Goal: Information Seeking & Learning: Check status

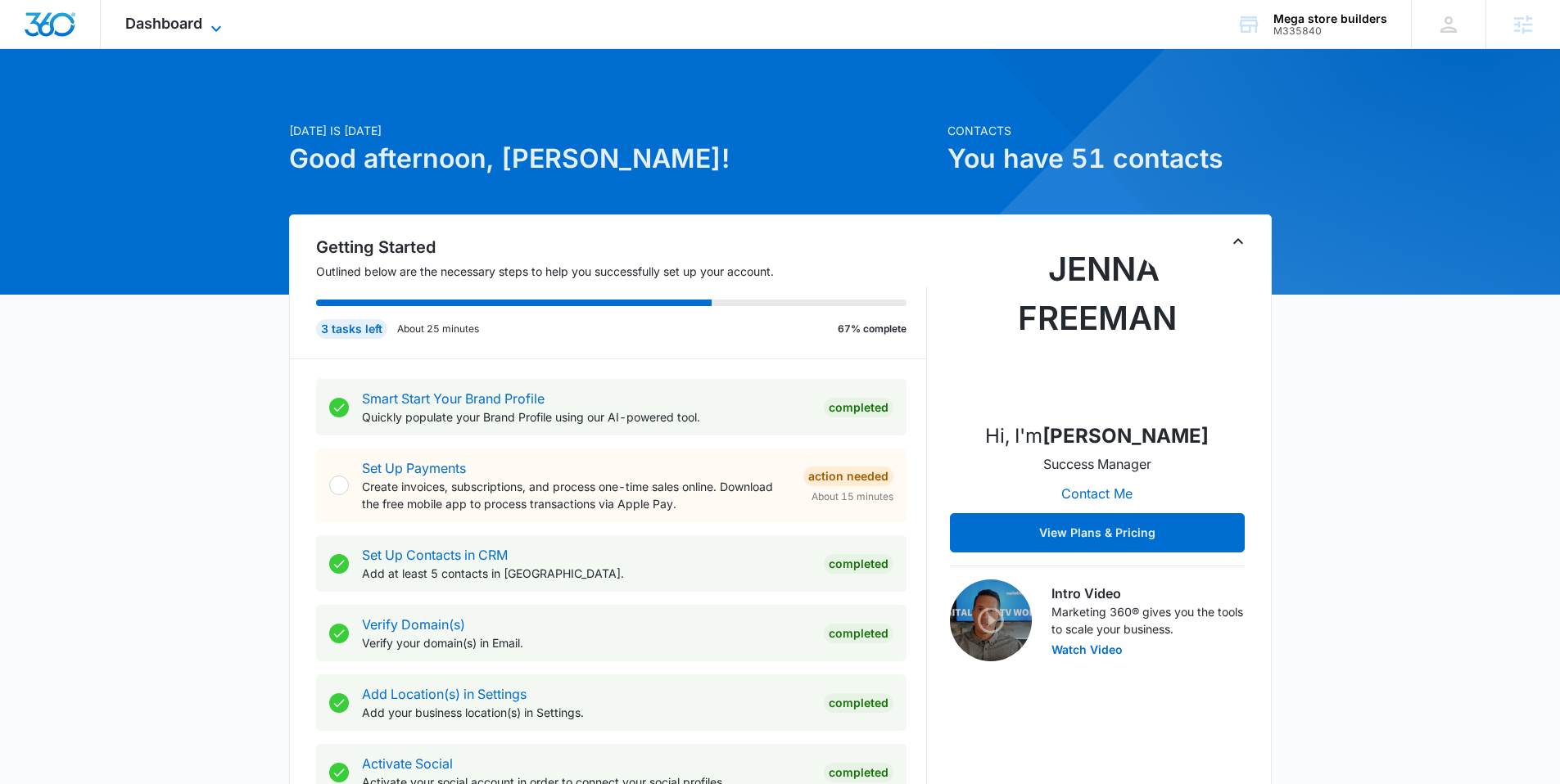
click at [165, 29] on span "Dashboard" at bounding box center [163, 23] width 77 height 17
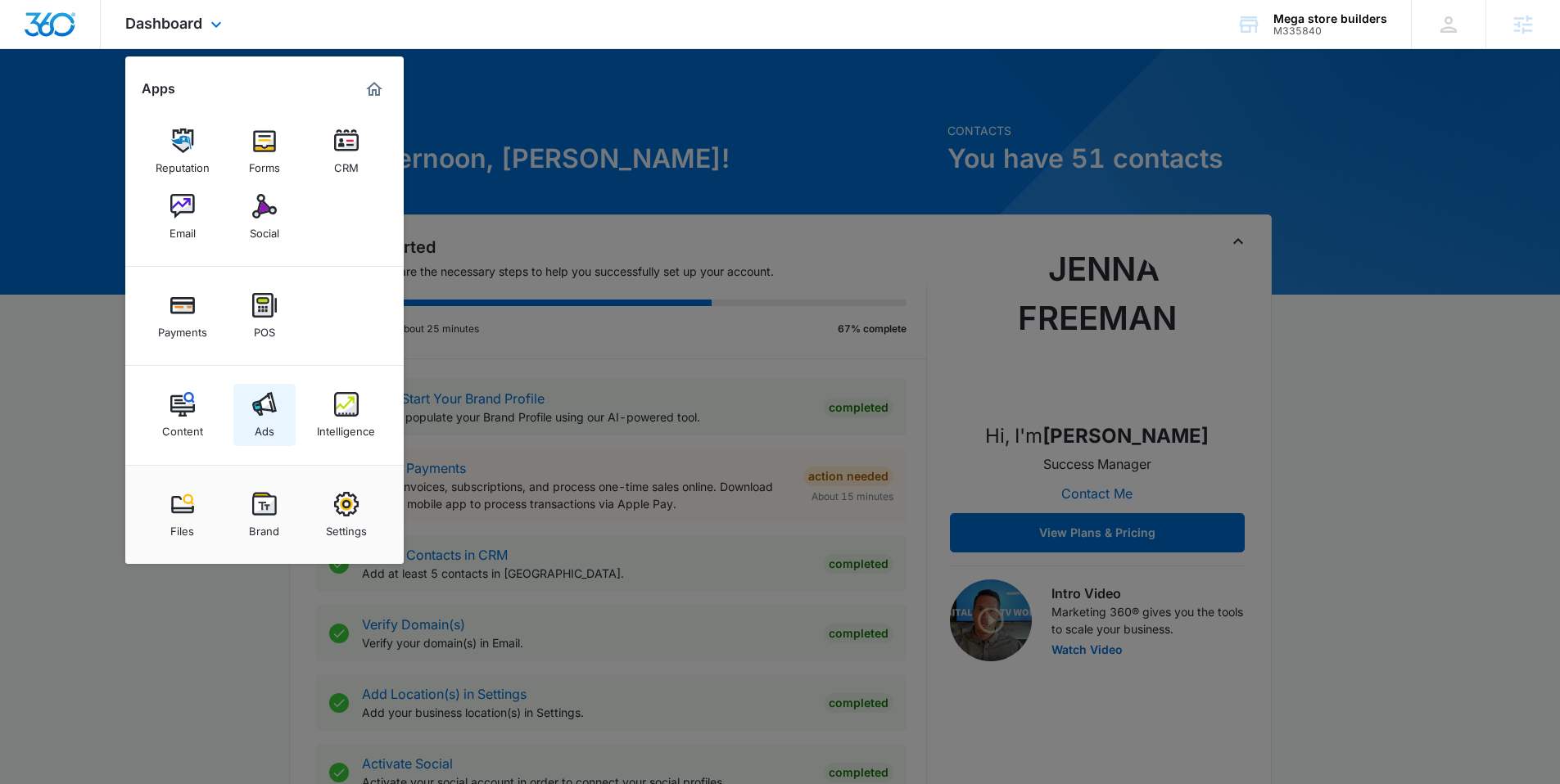
click at [260, 399] on img at bounding box center [264, 404] width 24 height 24
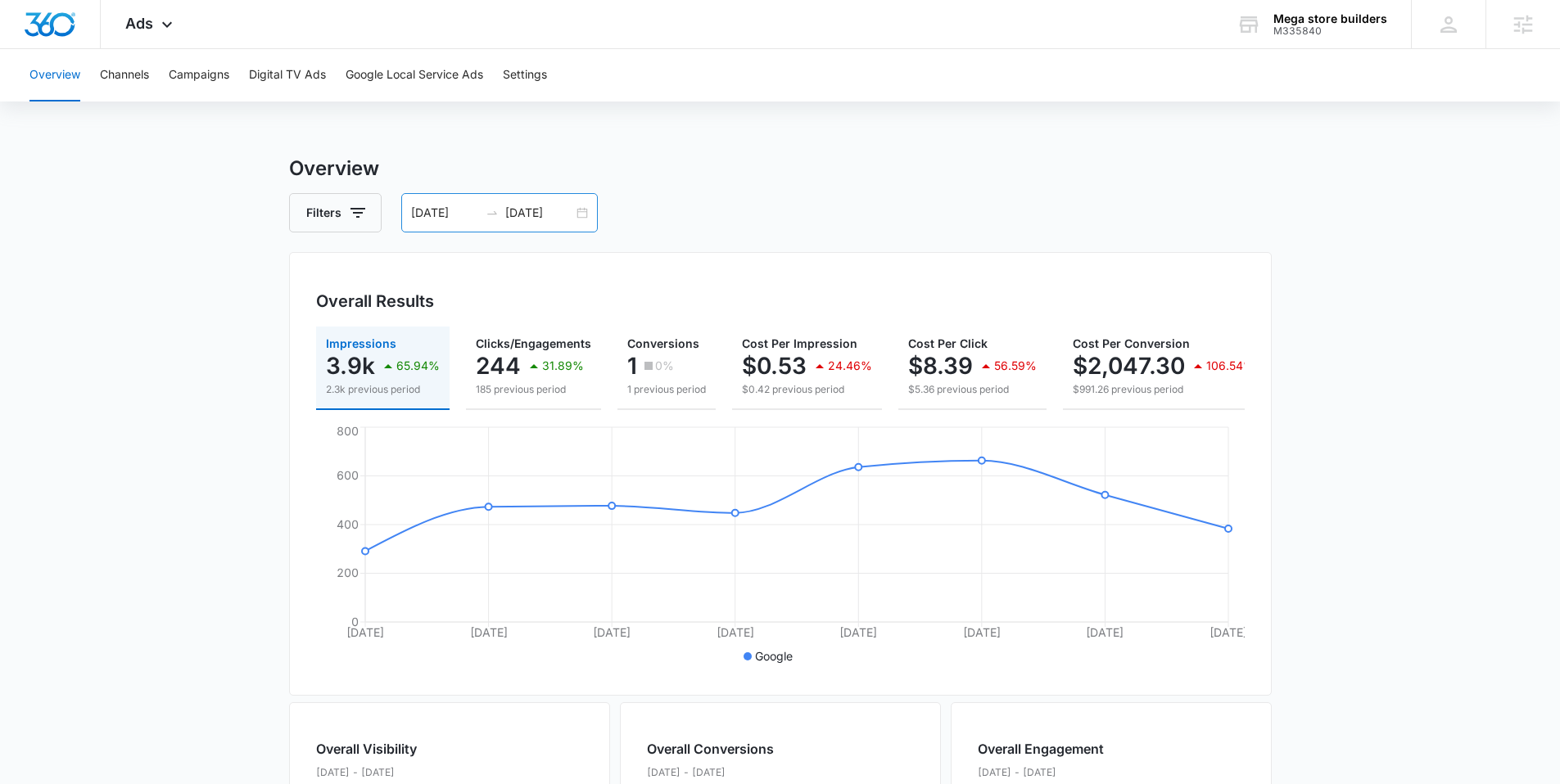
click at [574, 209] on div "[DATE] [DATE]" at bounding box center [499, 212] width 196 height 39
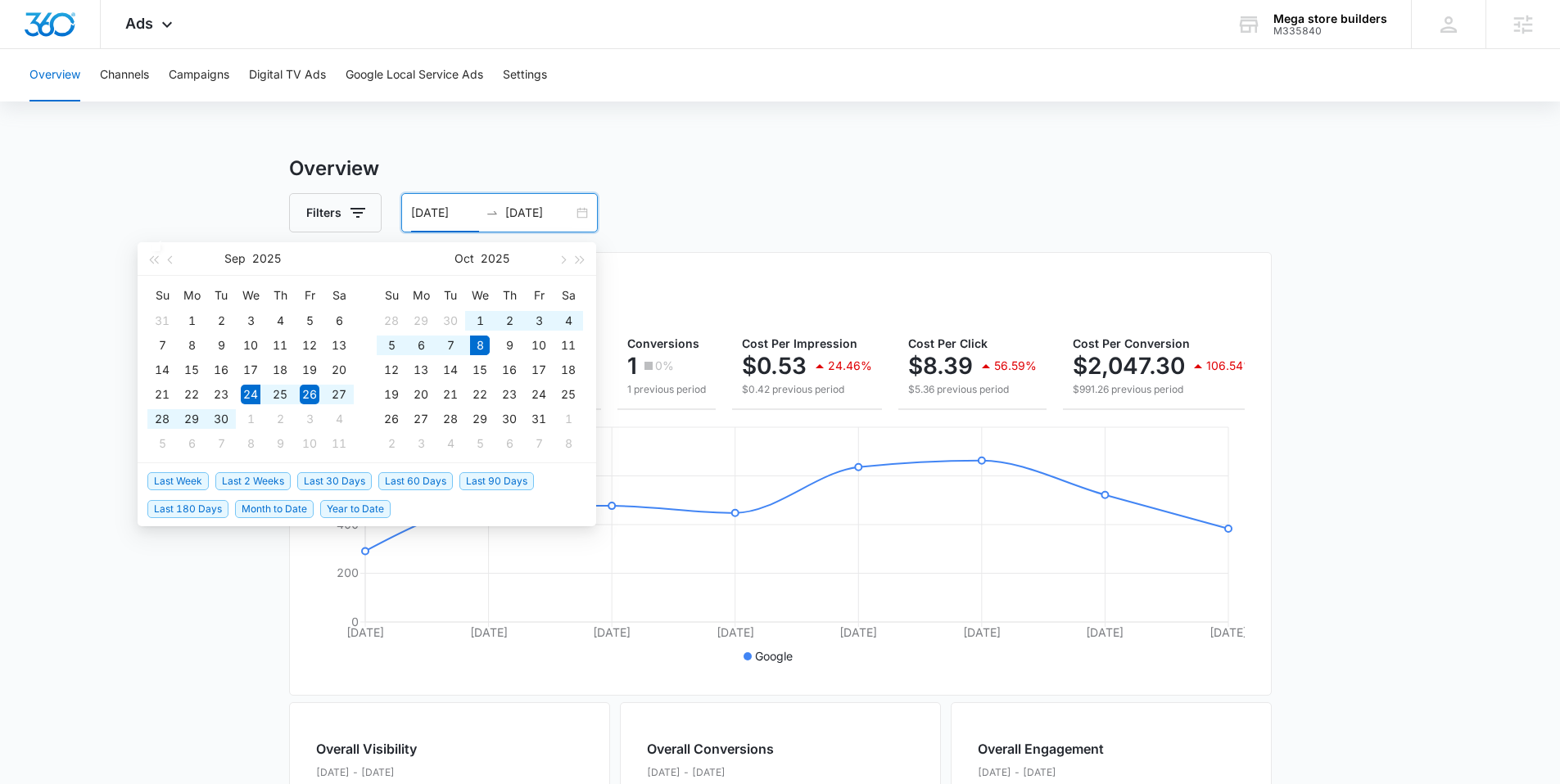
click at [270, 476] on span "Last 2 Weeks" at bounding box center [253, 481] width 76 height 18
type input "[DATE]"
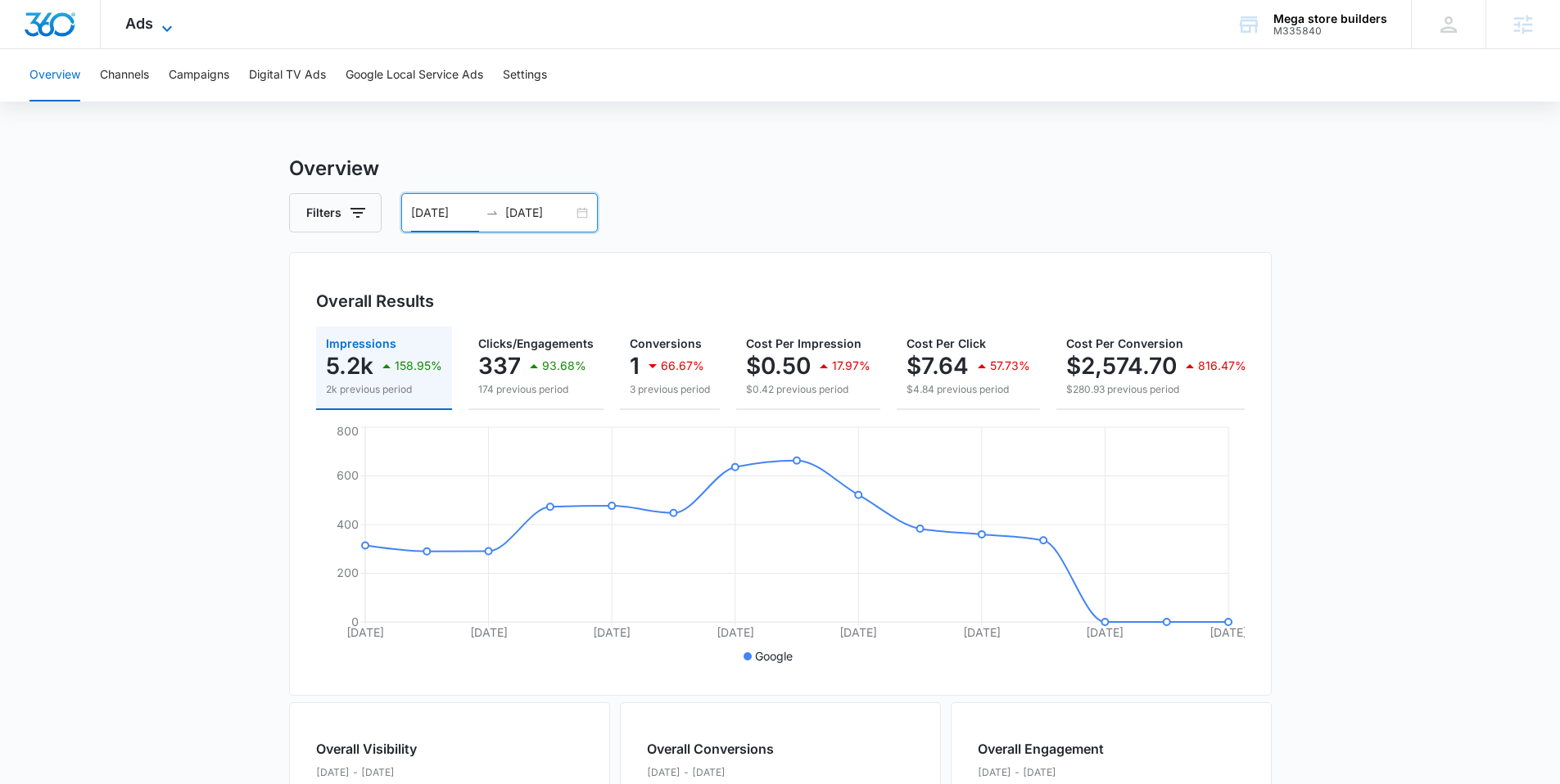
click at [161, 18] on icon at bounding box center [167, 28] width 19 height 19
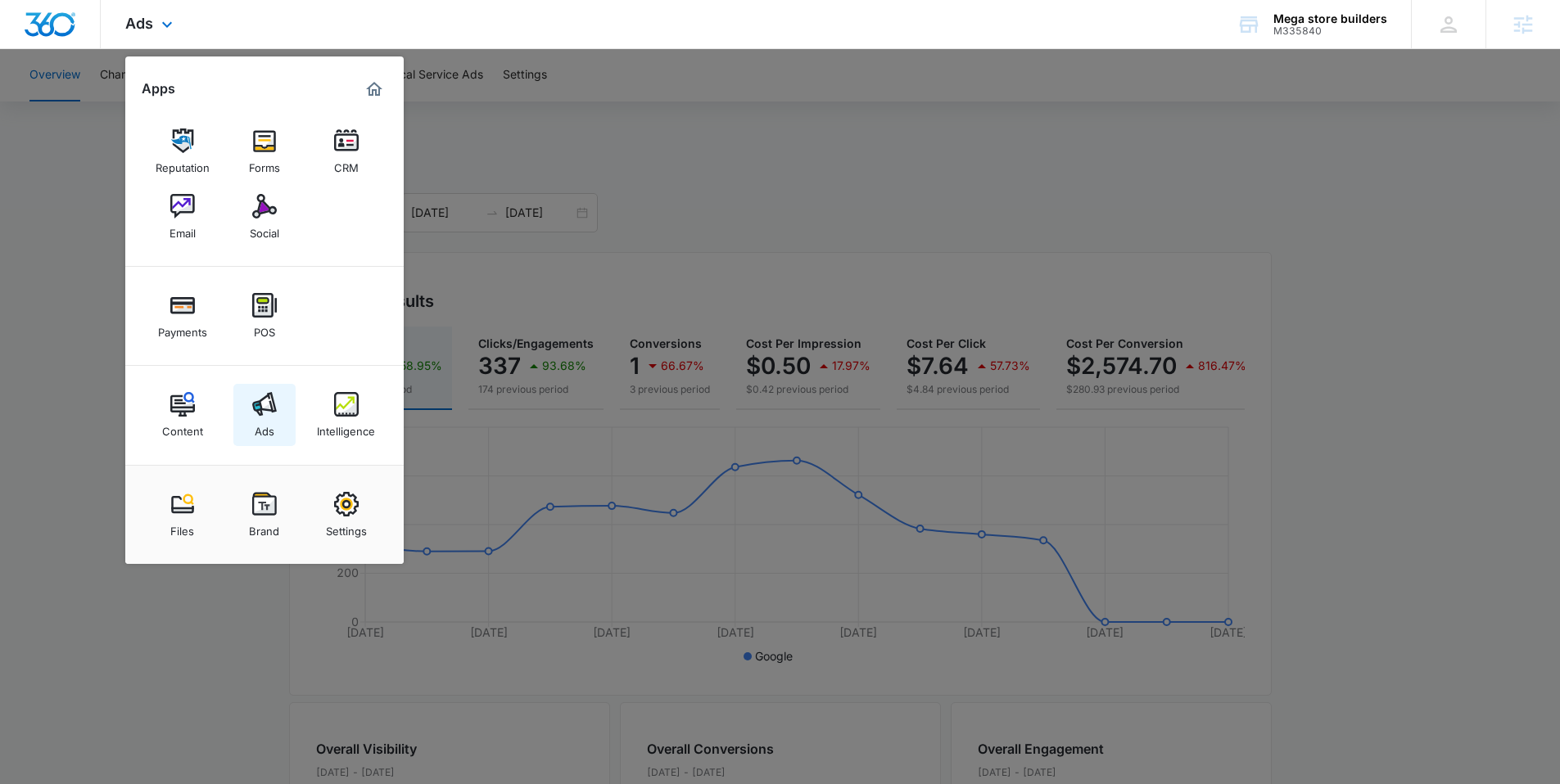
click at [259, 411] on img at bounding box center [264, 404] width 24 height 24
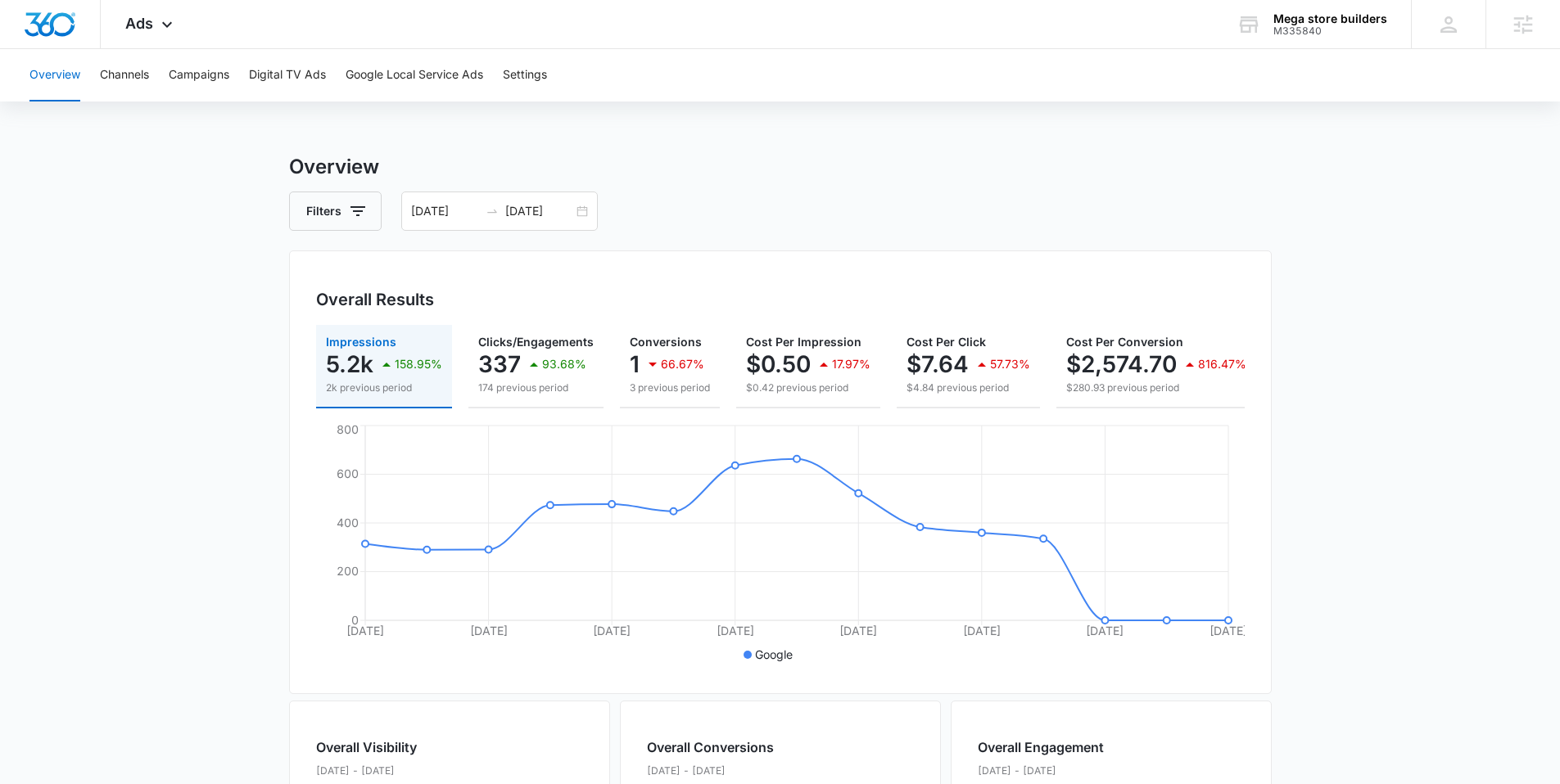
scroll to position [3, 0]
click at [144, 27] on span "Ads" at bounding box center [139, 23] width 28 height 17
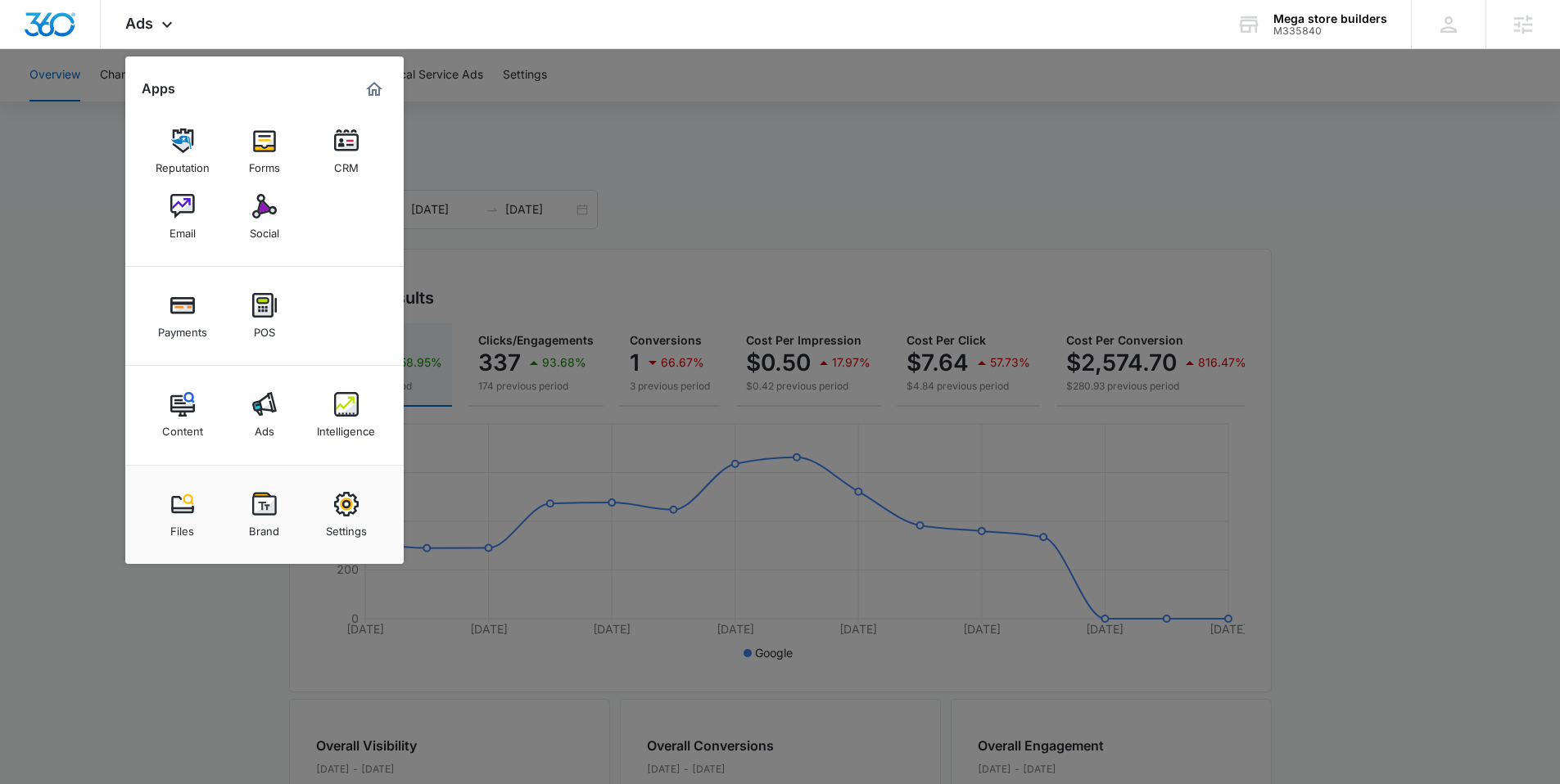
click at [108, 260] on div at bounding box center [780, 392] width 1560 height 784
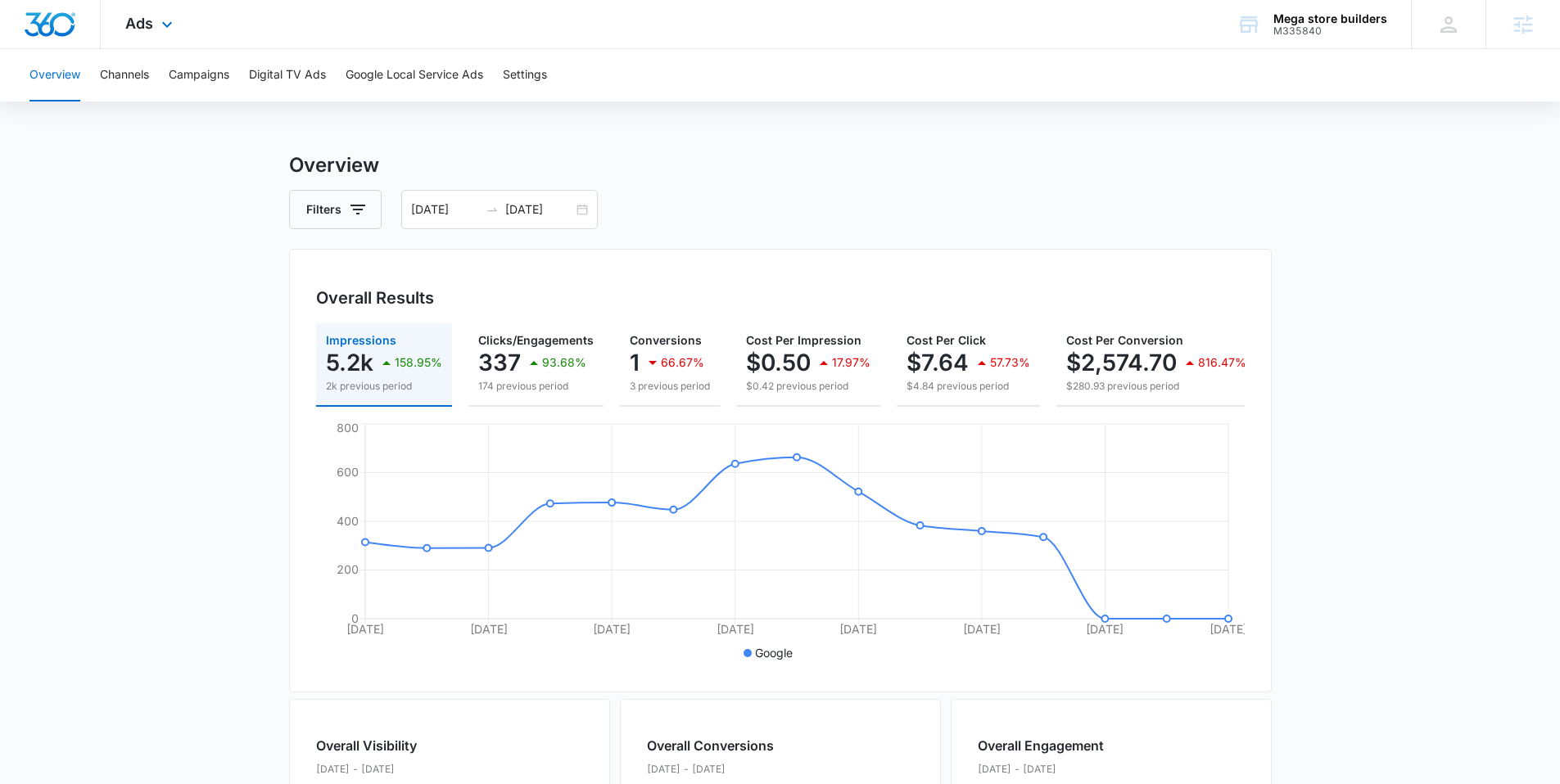
click at [134, 10] on div "Ads Apps Reputation Forms CRM Email Social Payments POS Content Ads Intelligenc…" at bounding box center [151, 24] width 101 height 49
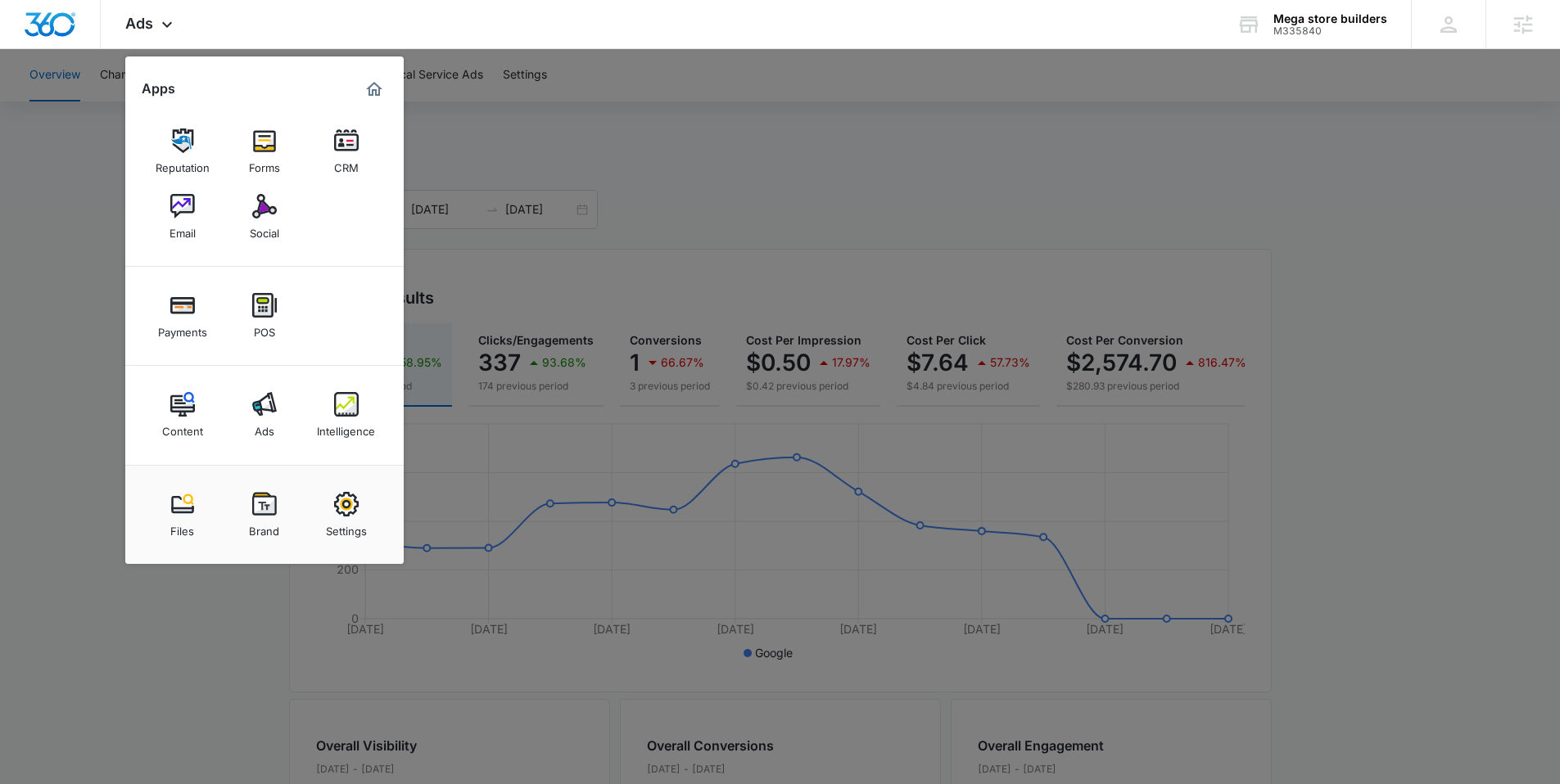
drag, startPoint x: 755, startPoint y: 86, endPoint x: 369, endPoint y: 105, distance: 386.5
click at [751, 86] on div at bounding box center [780, 392] width 1560 height 784
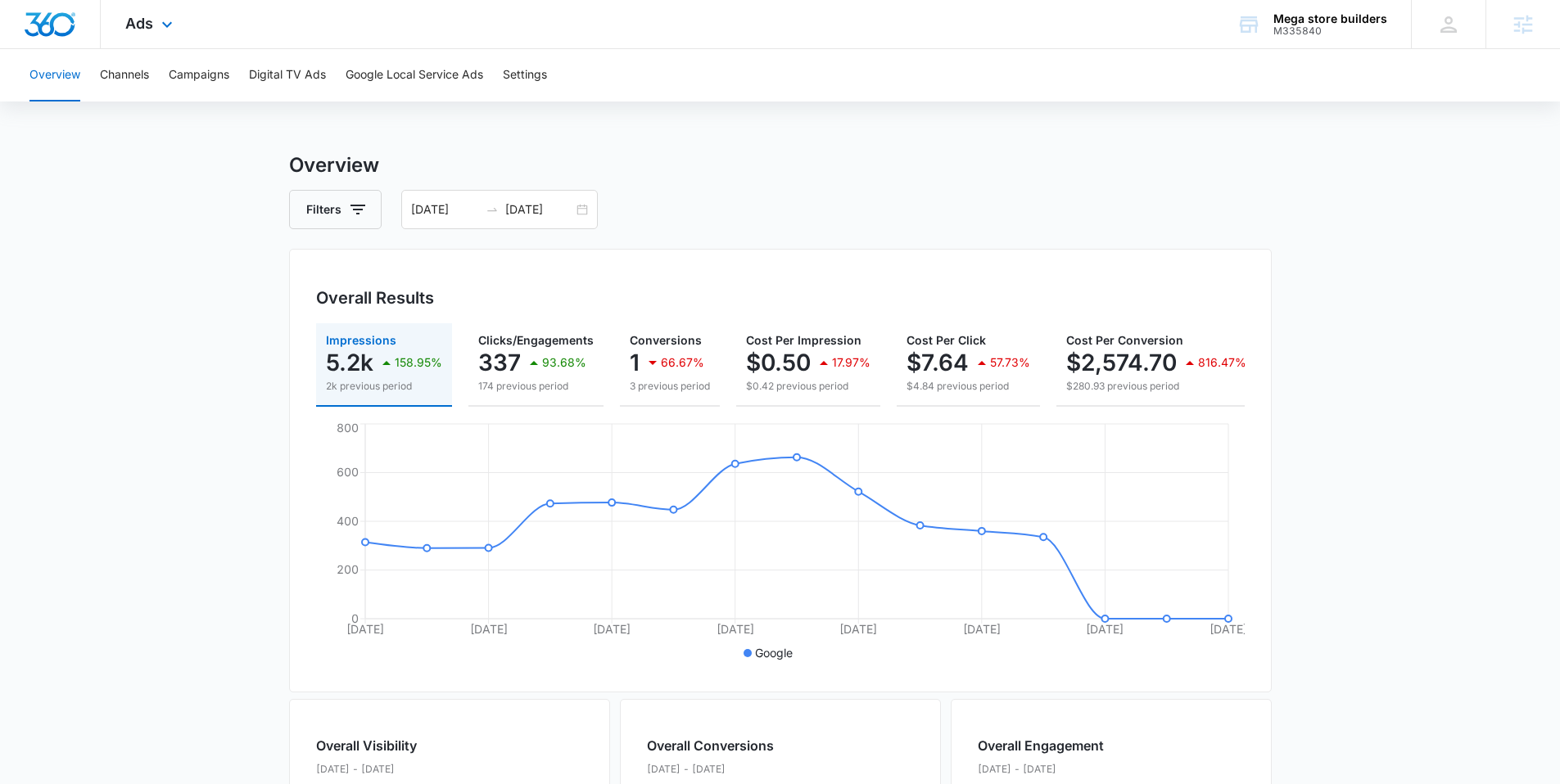
drag, startPoint x: 140, startPoint y: 17, endPoint x: 151, endPoint y: 74, distance: 58.1
click at [139, 18] on span "Ads" at bounding box center [139, 23] width 28 height 17
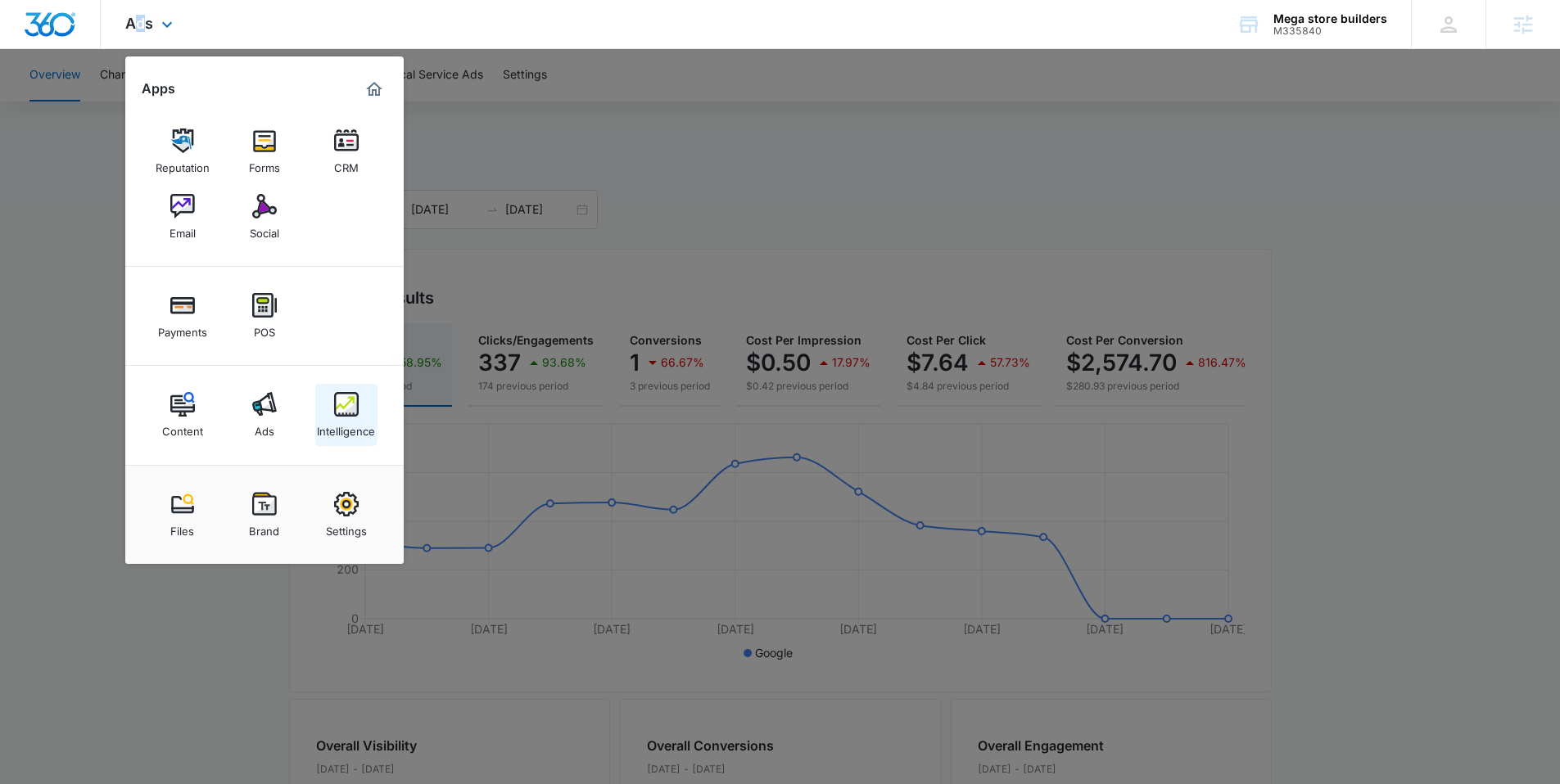
click at [356, 421] on div "Intelligence" at bounding box center [346, 427] width 58 height 21
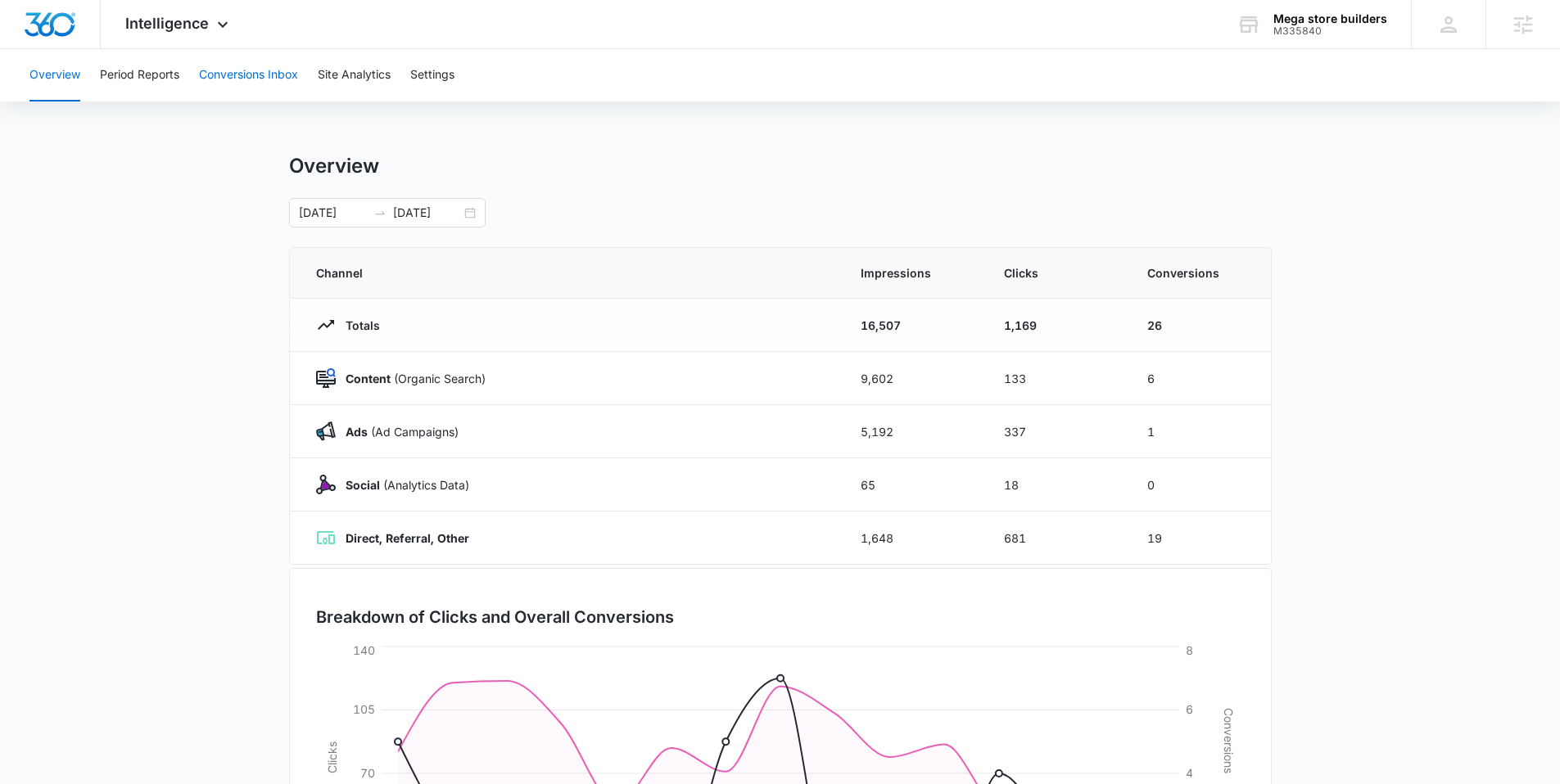
click at [290, 50] on button "Conversions Inbox" at bounding box center [249, 76] width 99 height 52
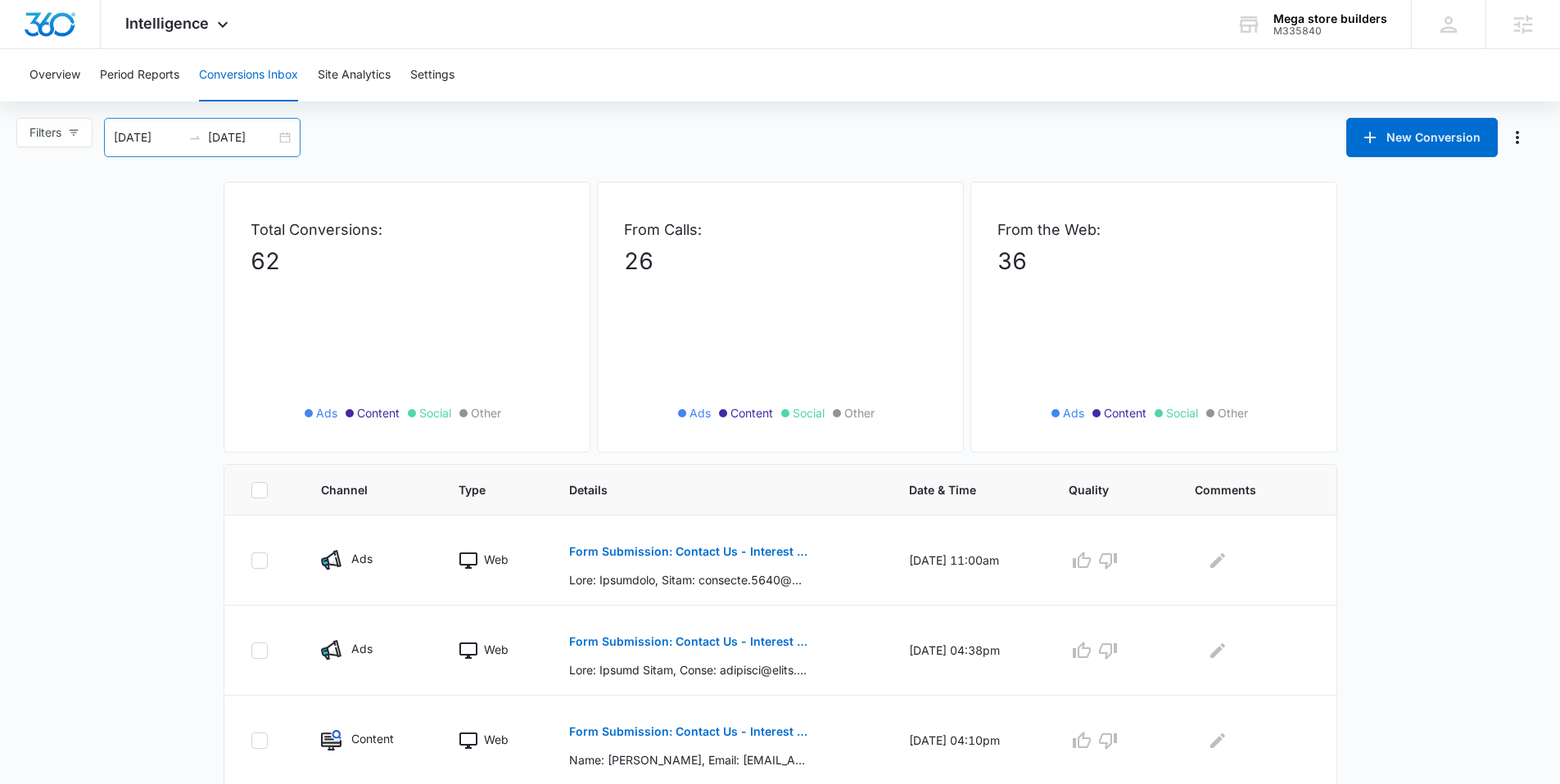
click at [296, 130] on div "[DATE] [DATE]" at bounding box center [202, 137] width 196 height 39
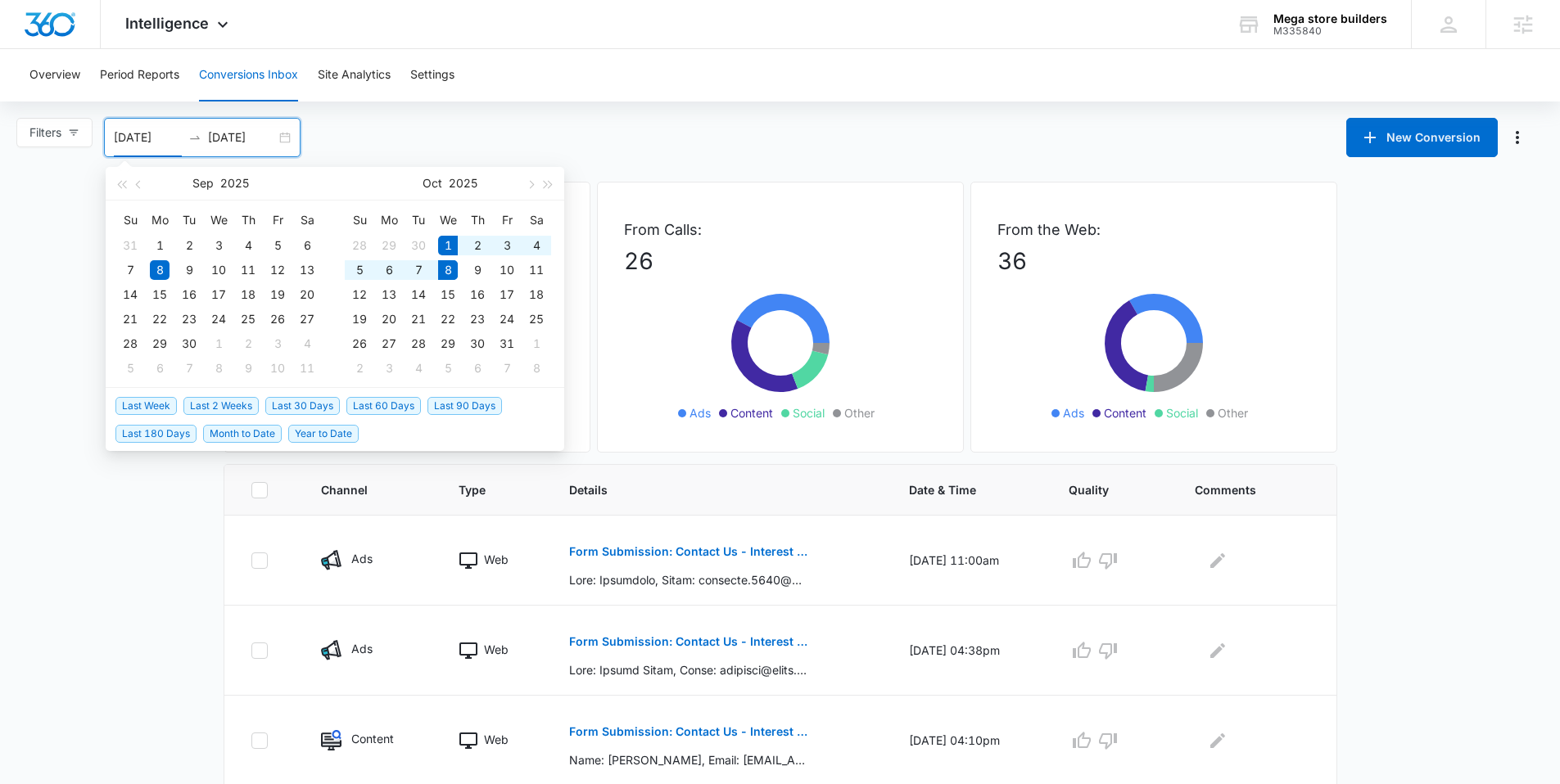
click at [152, 403] on span "Last Week" at bounding box center [146, 406] width 61 height 18
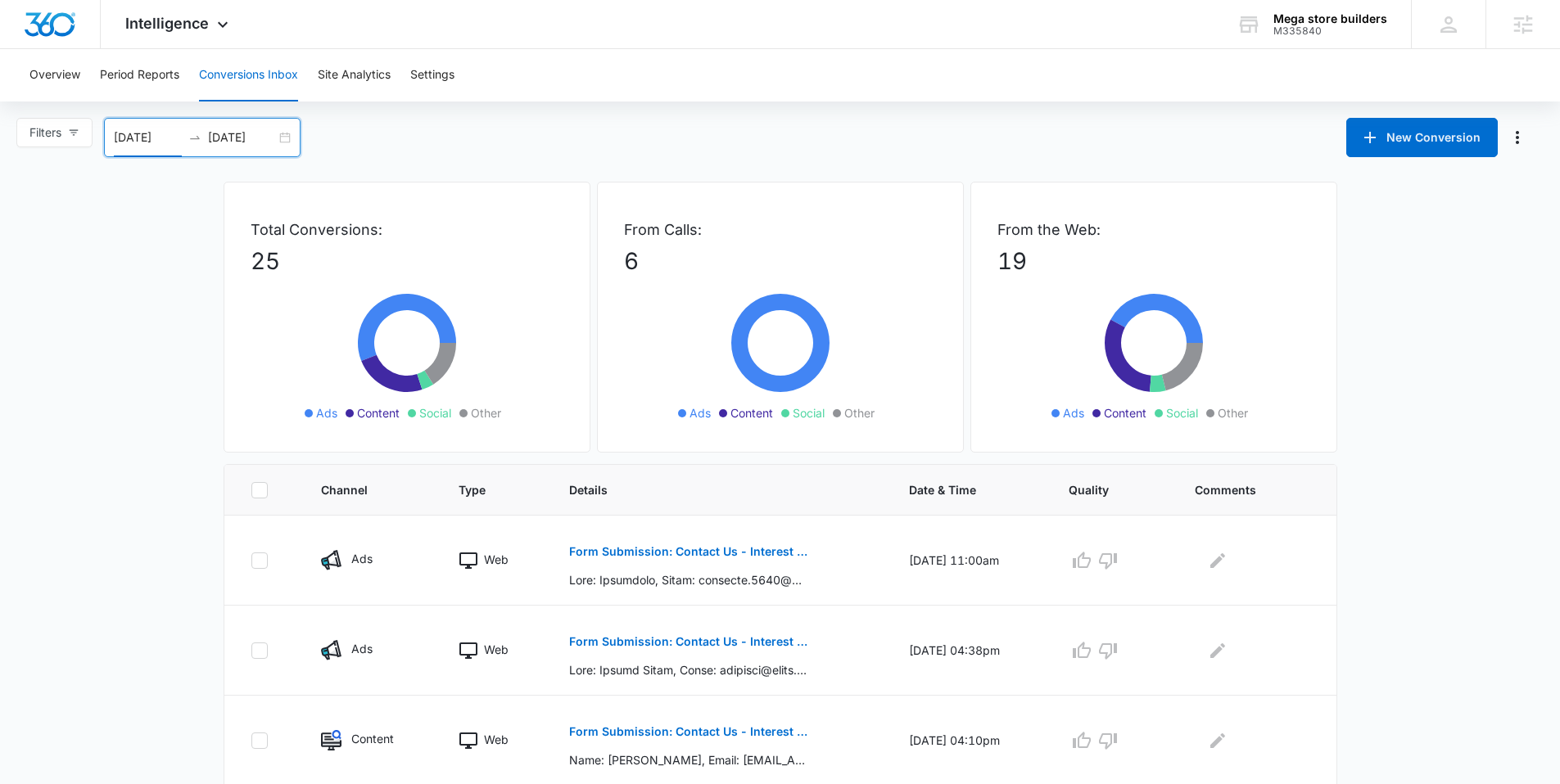
click at [281, 136] on div "[DATE] [DATE]" at bounding box center [202, 137] width 196 height 39
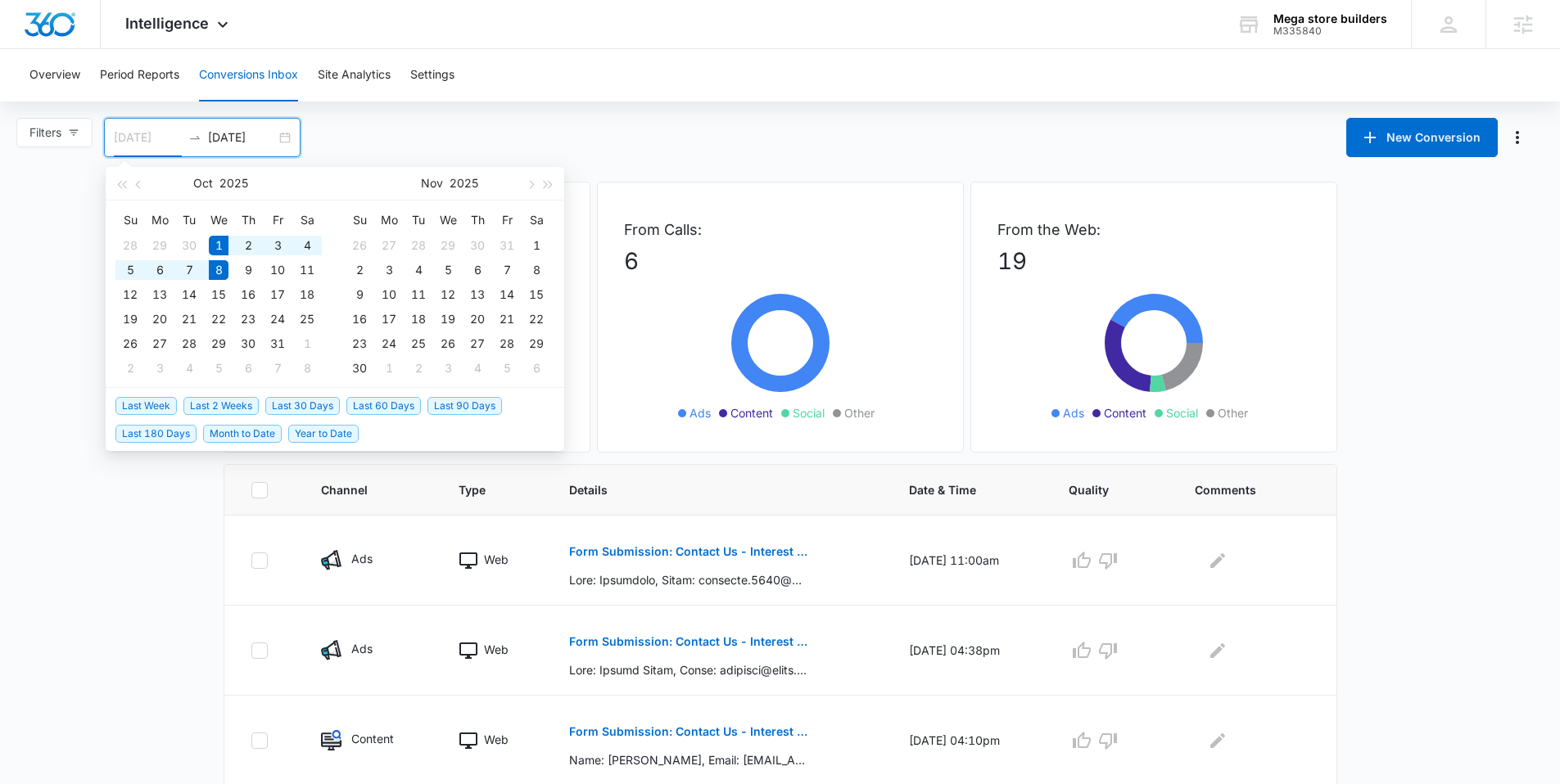
type input "[DATE]"
click at [227, 267] on div "8" at bounding box center [218, 270] width 19 height 19
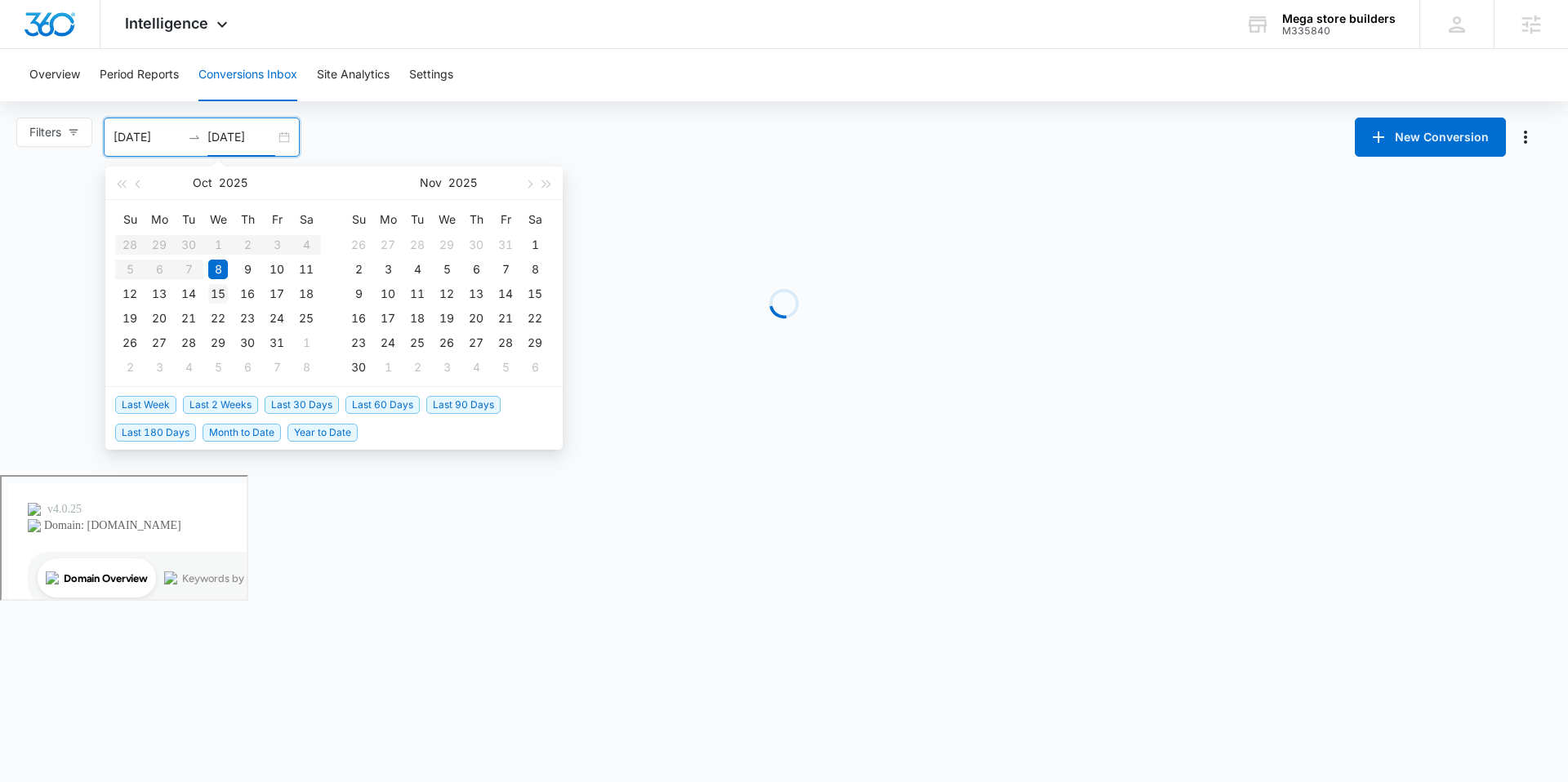
type input "[DATE]"
click at [217, 288] on div "15" at bounding box center [218, 294] width 19 height 19
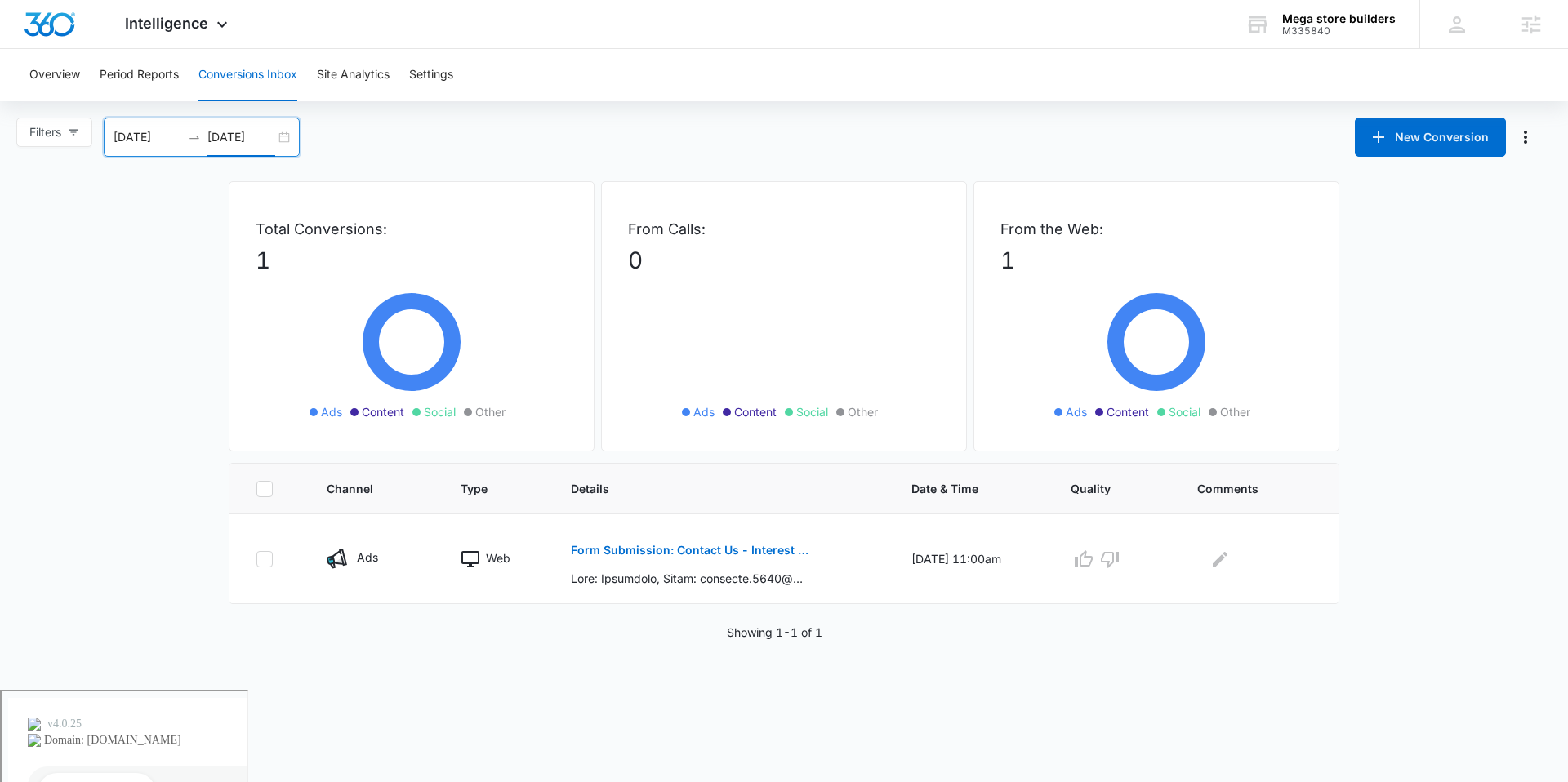
click at [284, 143] on div "[DATE] [DATE]" at bounding box center [201, 136] width 196 height 39
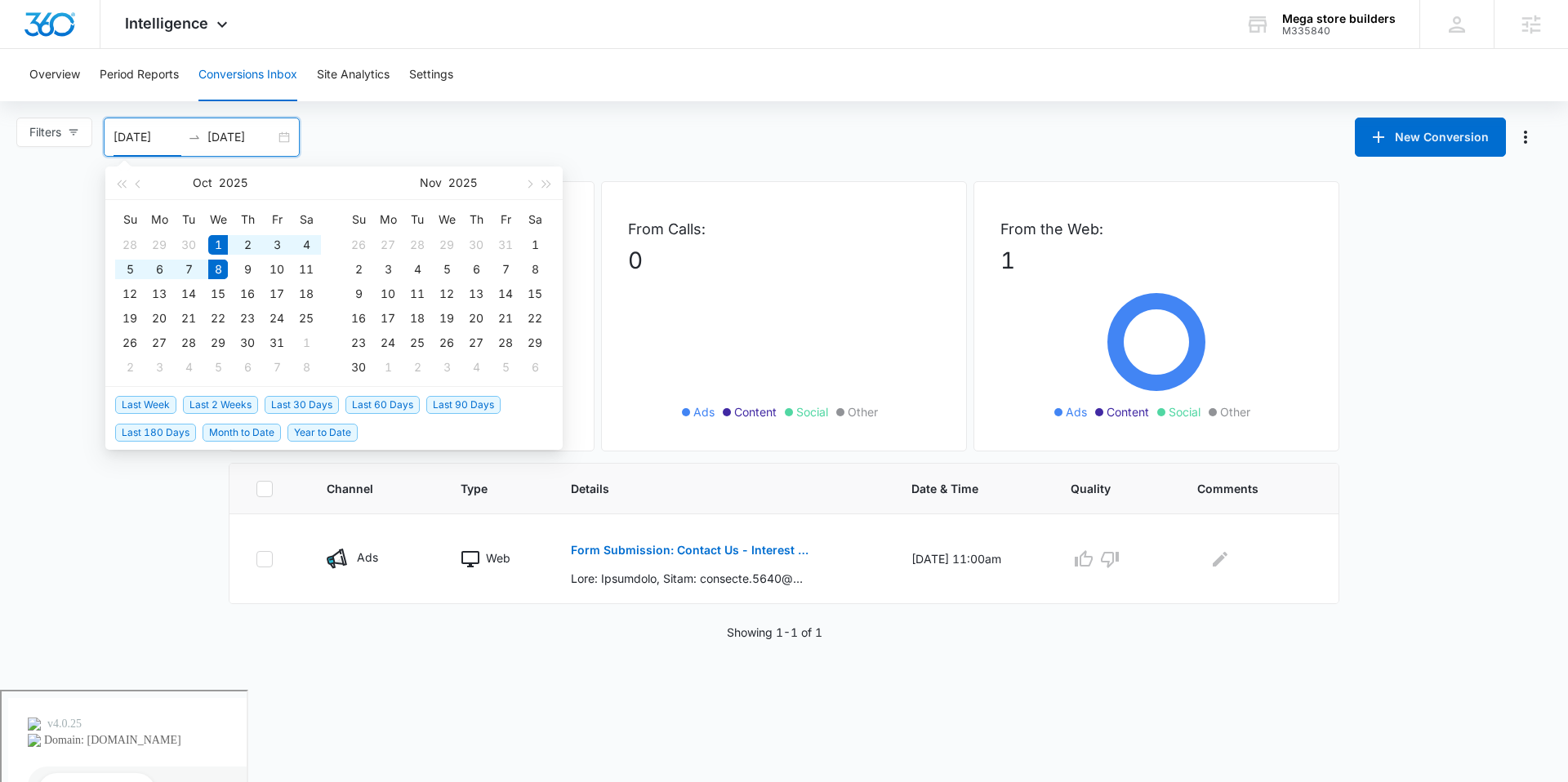
click at [156, 402] on span "Last Week" at bounding box center [145, 405] width 61 height 18
type input "[DATE]"
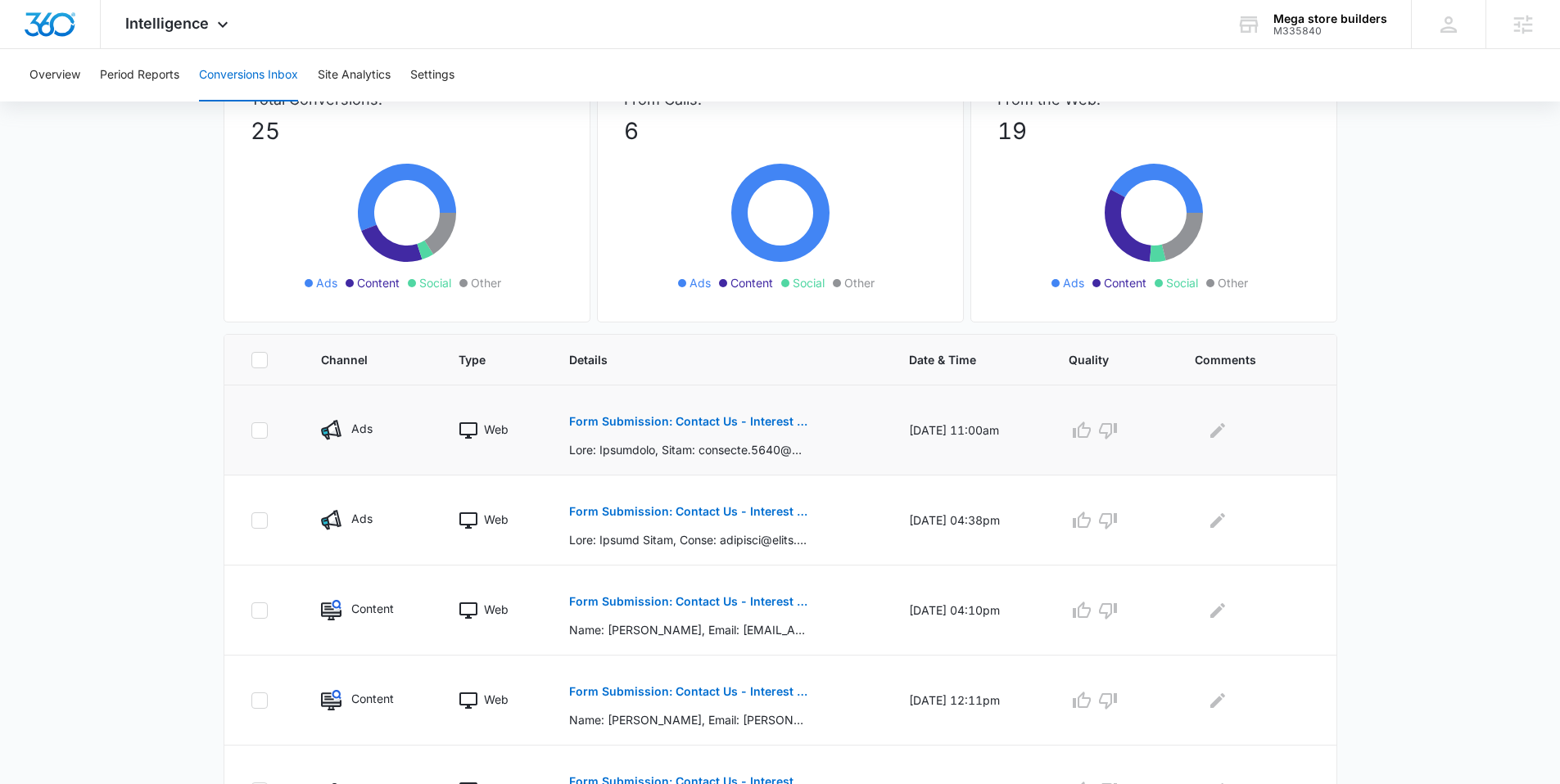
scroll to position [147, 0]
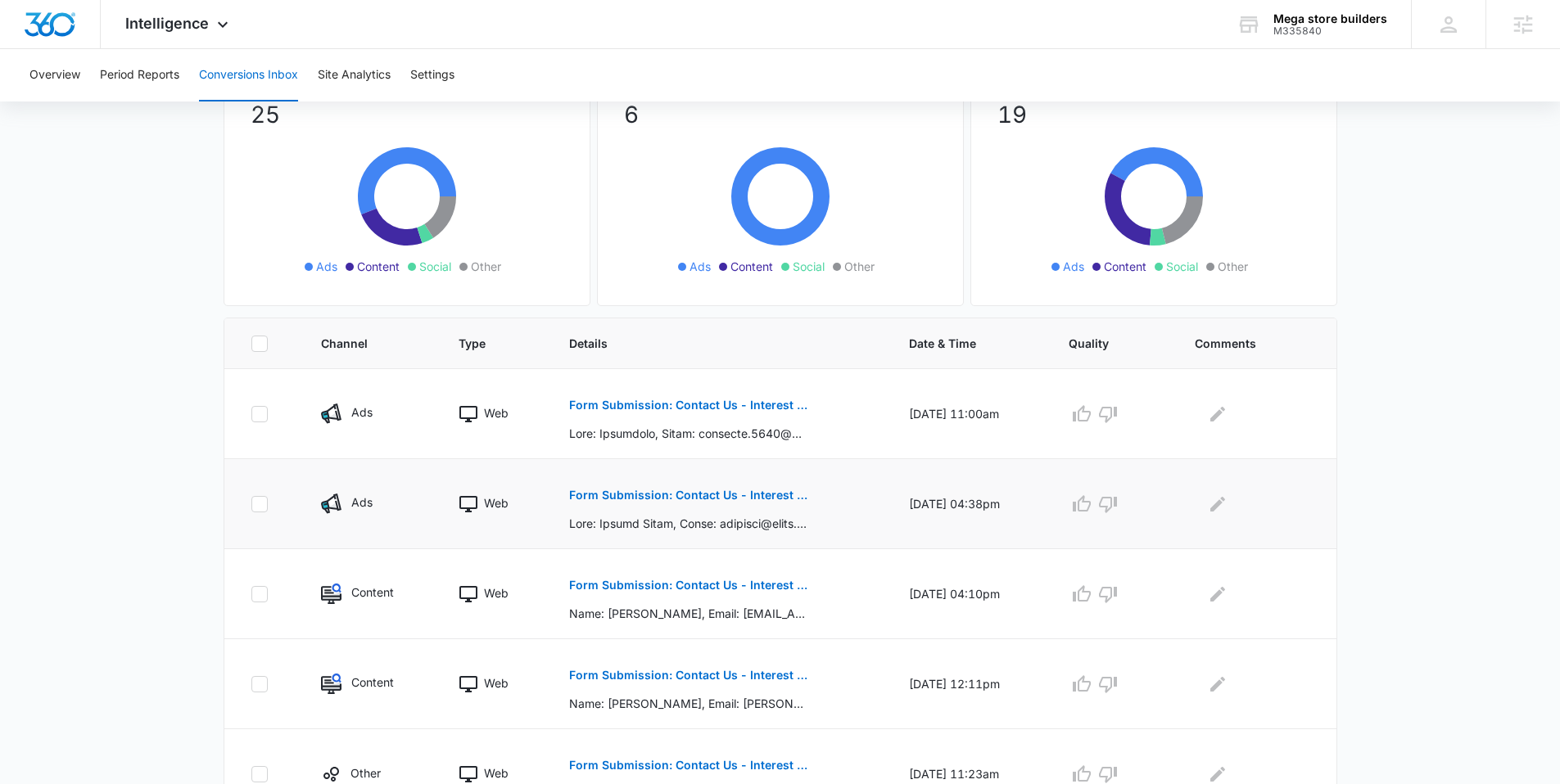
click at [649, 500] on p "Form Submission: Contact Us - Interest Form" at bounding box center [687, 495] width 238 height 12
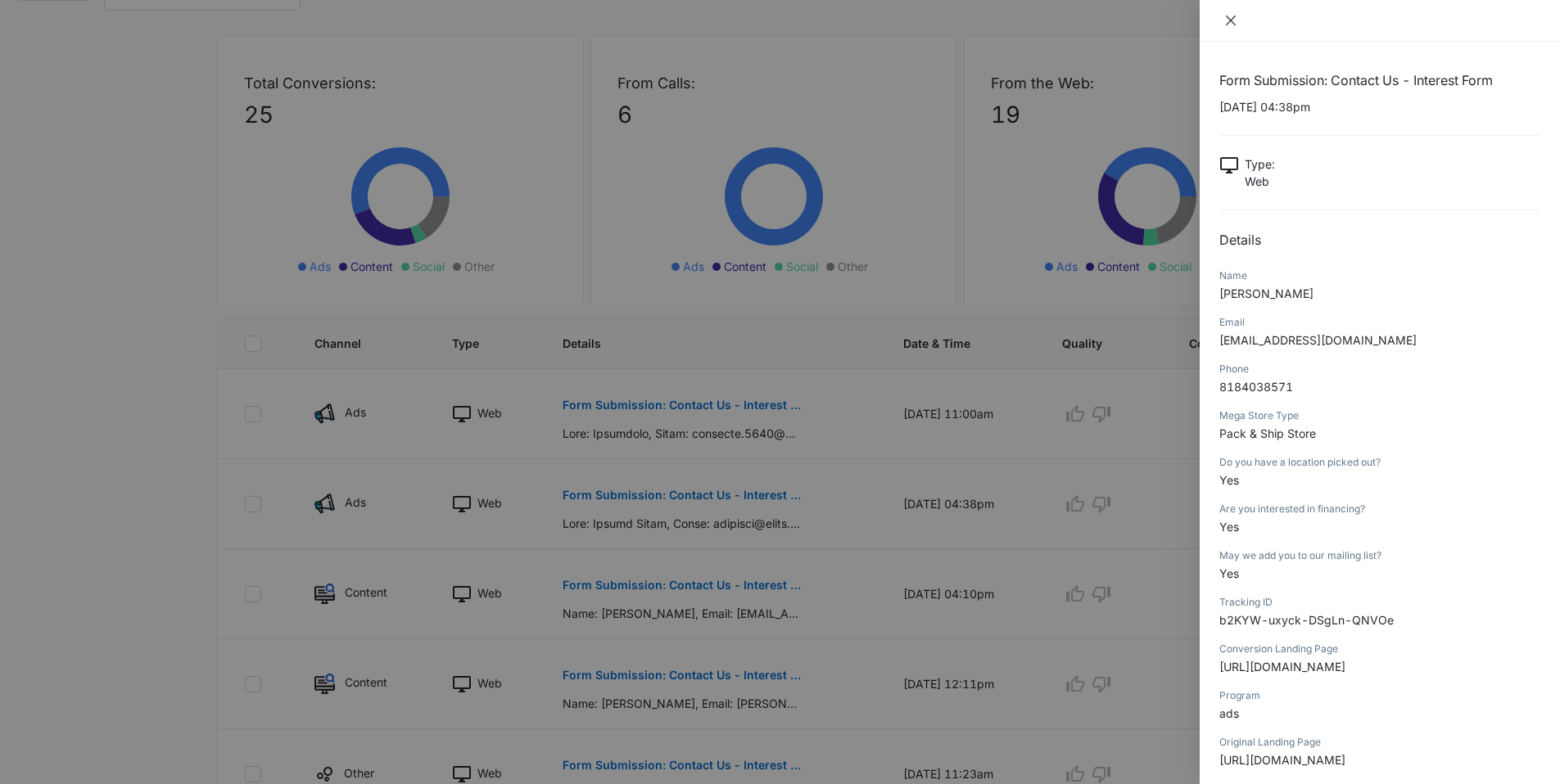
click at [1236, 18] on icon "close" at bounding box center [1230, 19] width 13 height 13
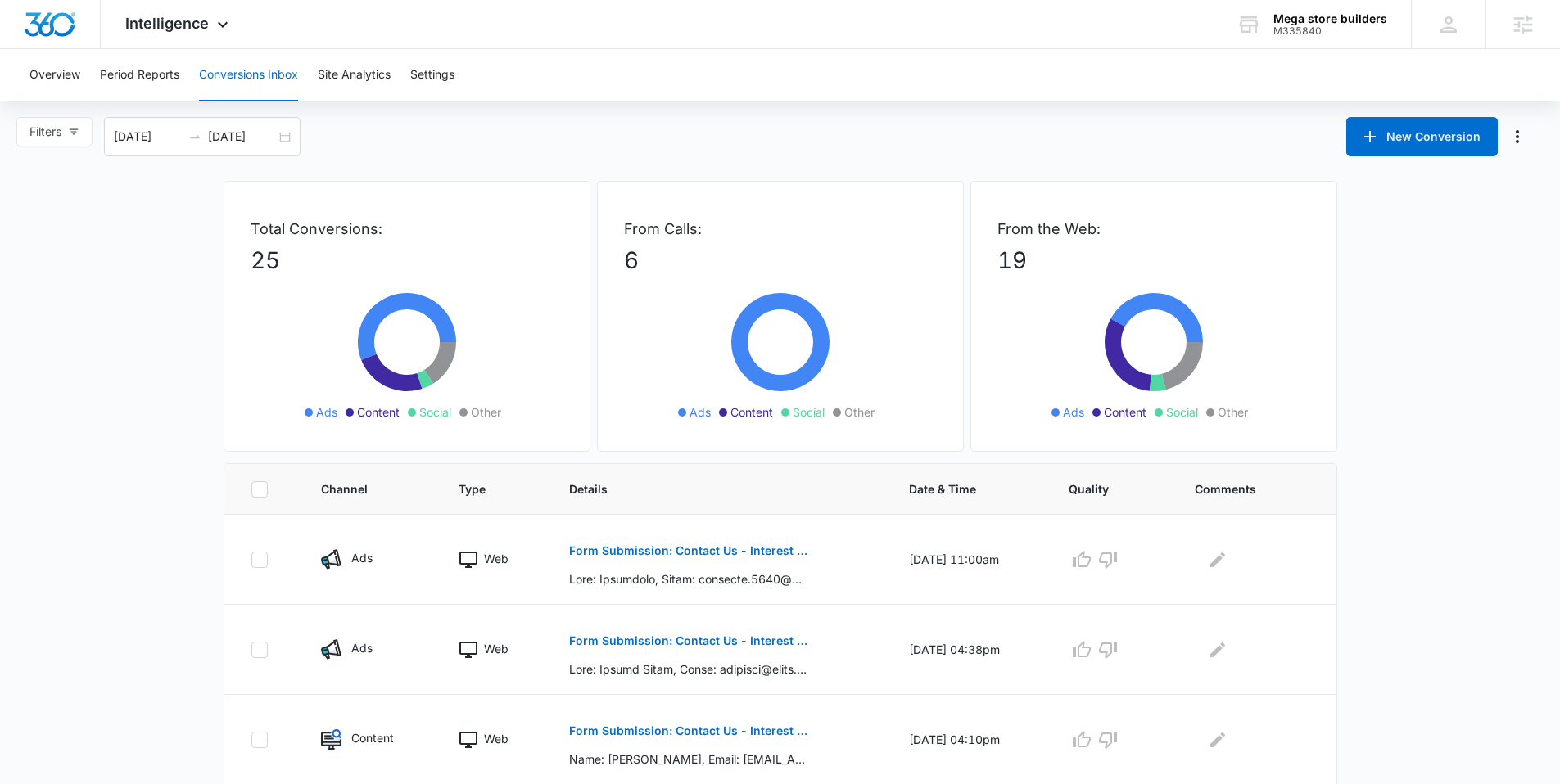
scroll to position [0, 0]
click at [654, 554] on p "Form Submission: Contact Us - Interest Form" at bounding box center [687, 552] width 238 height 12
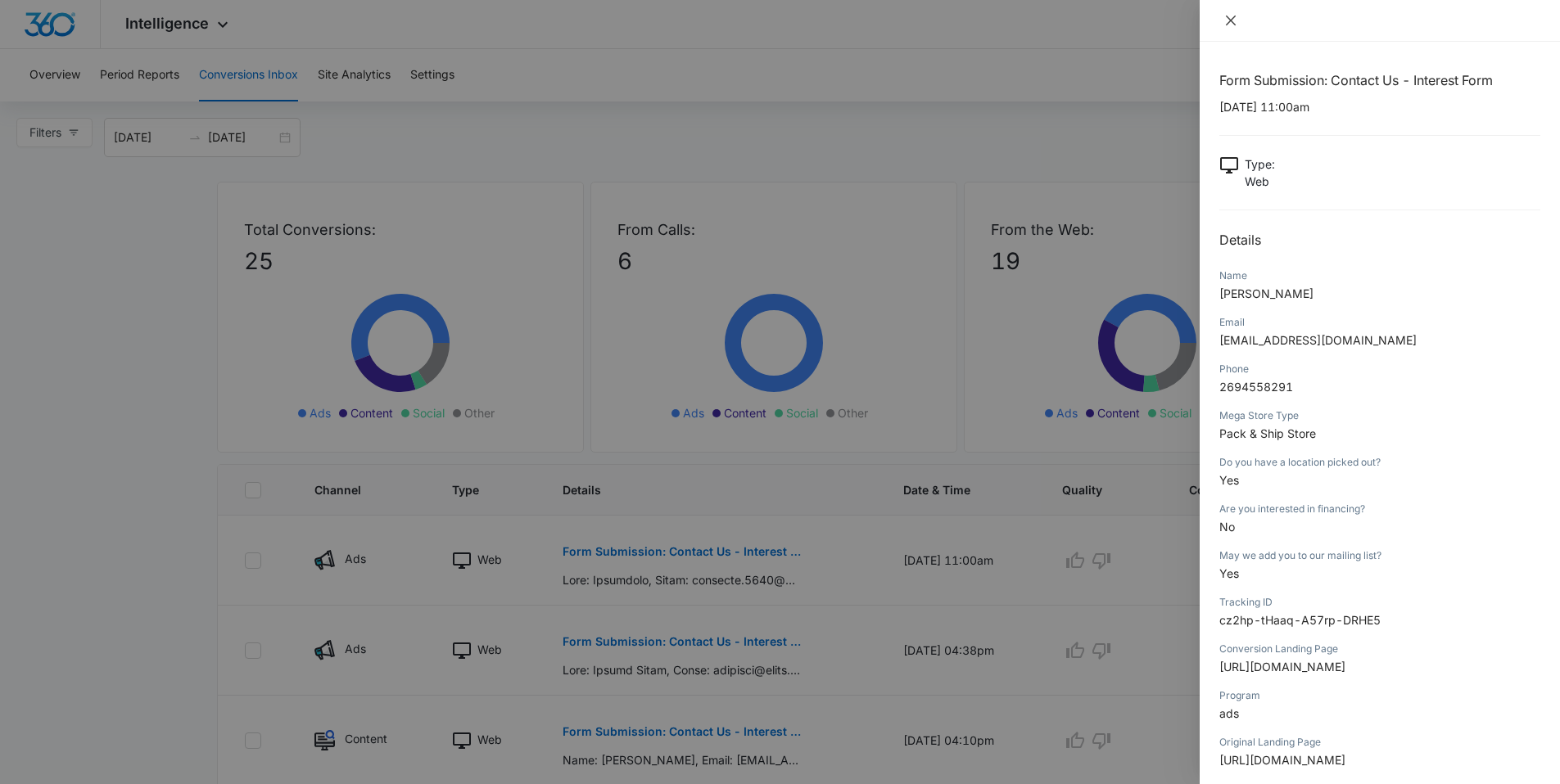
click at [1227, 12] on div at bounding box center [1379, 20] width 360 height 42
click at [1230, 19] on icon "close" at bounding box center [1231, 20] width 10 height 10
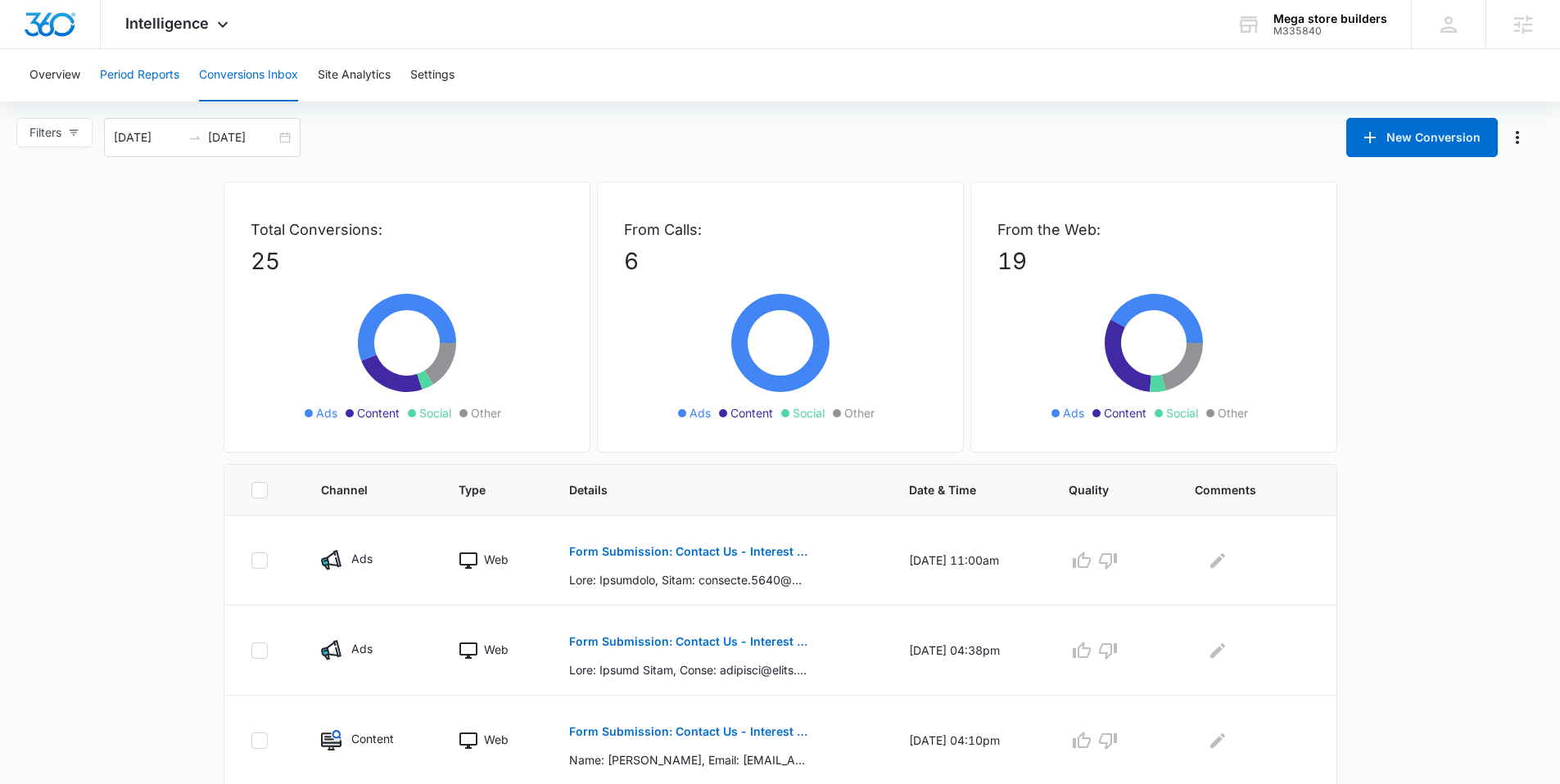
click at [142, 80] on button "Period Reports" at bounding box center [140, 76] width 80 height 52
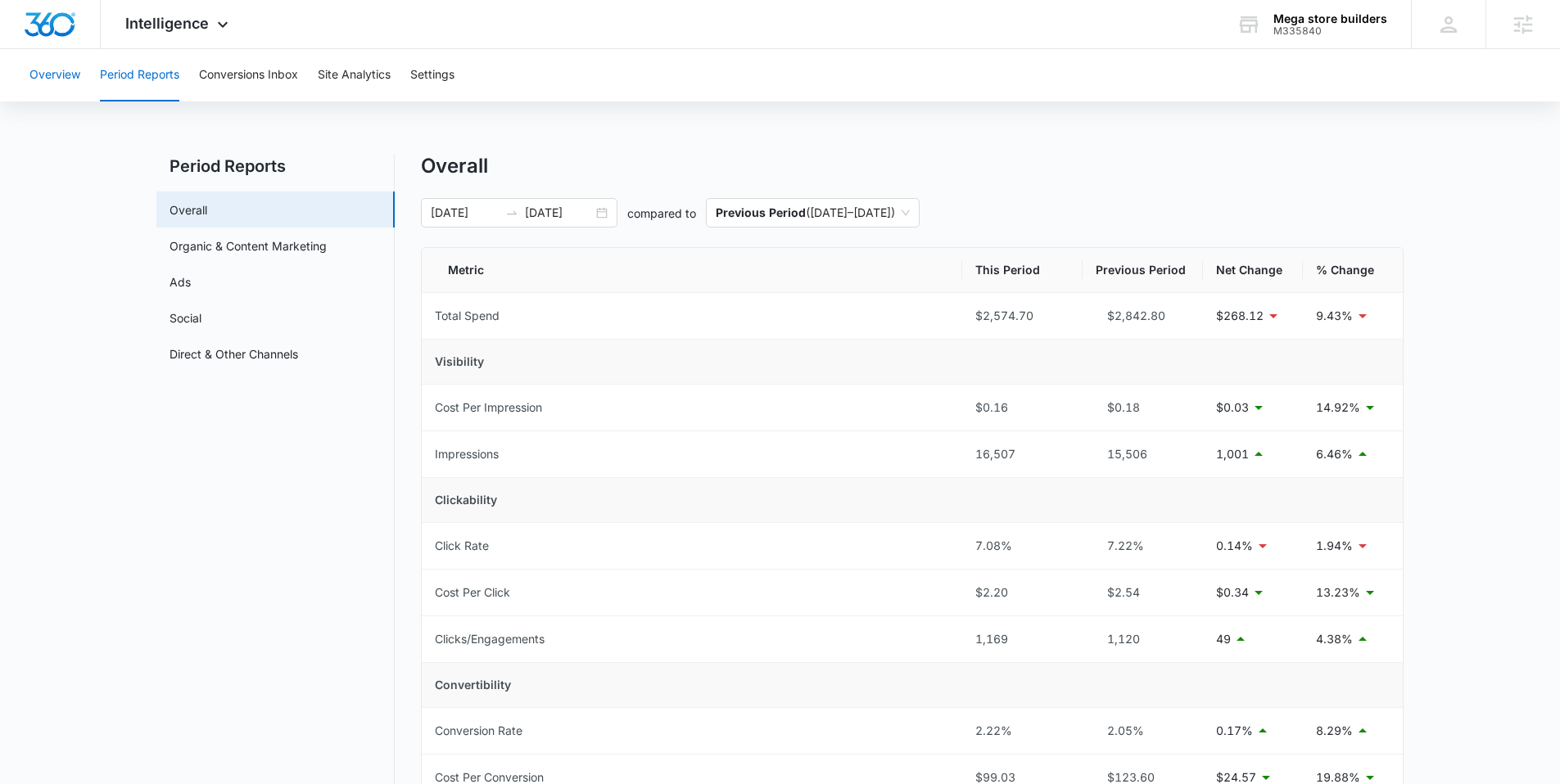
click at [48, 76] on button "Overview" at bounding box center [54, 76] width 50 height 52
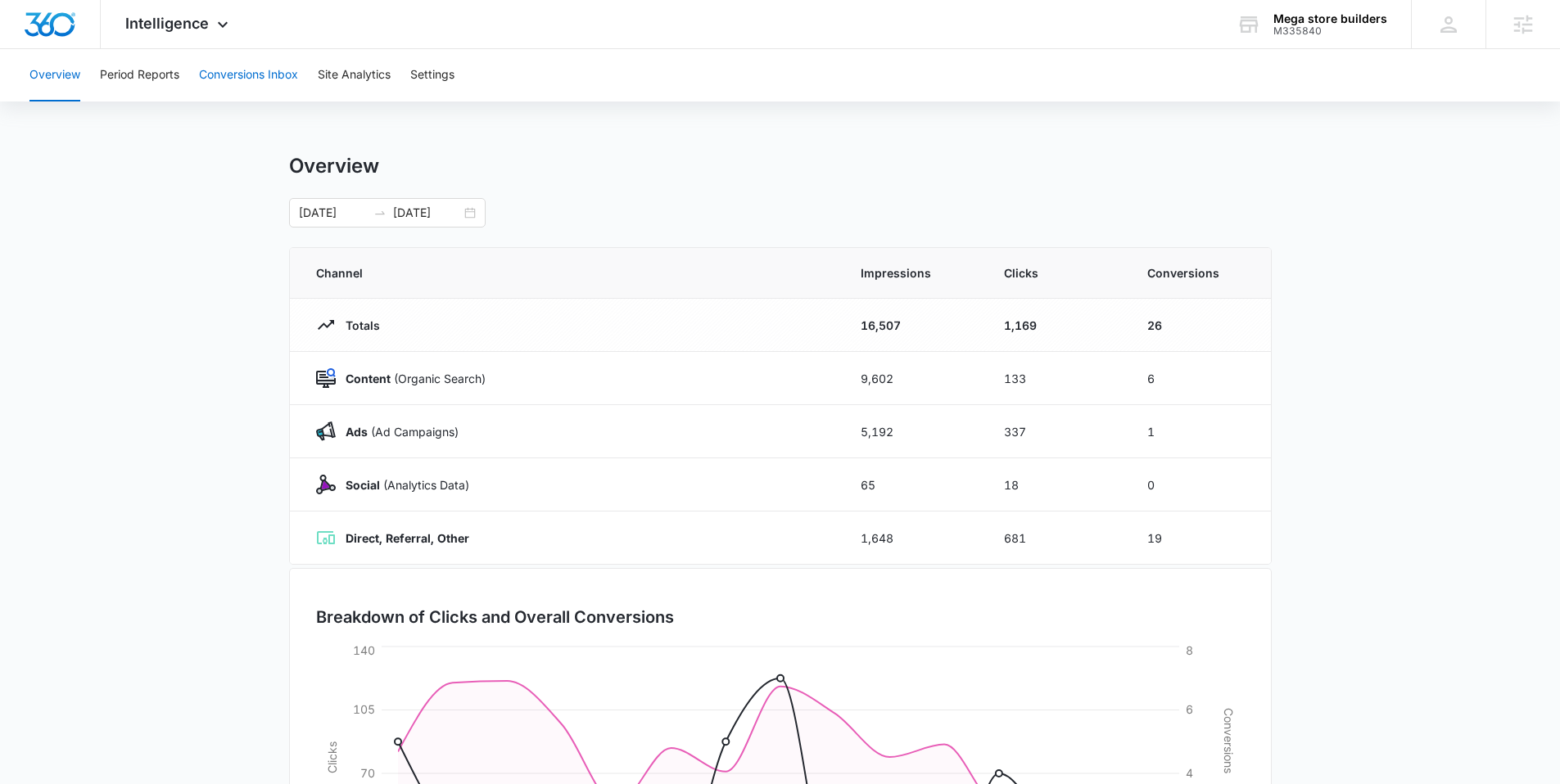
click at [233, 66] on button "Conversions Inbox" at bounding box center [249, 76] width 99 height 52
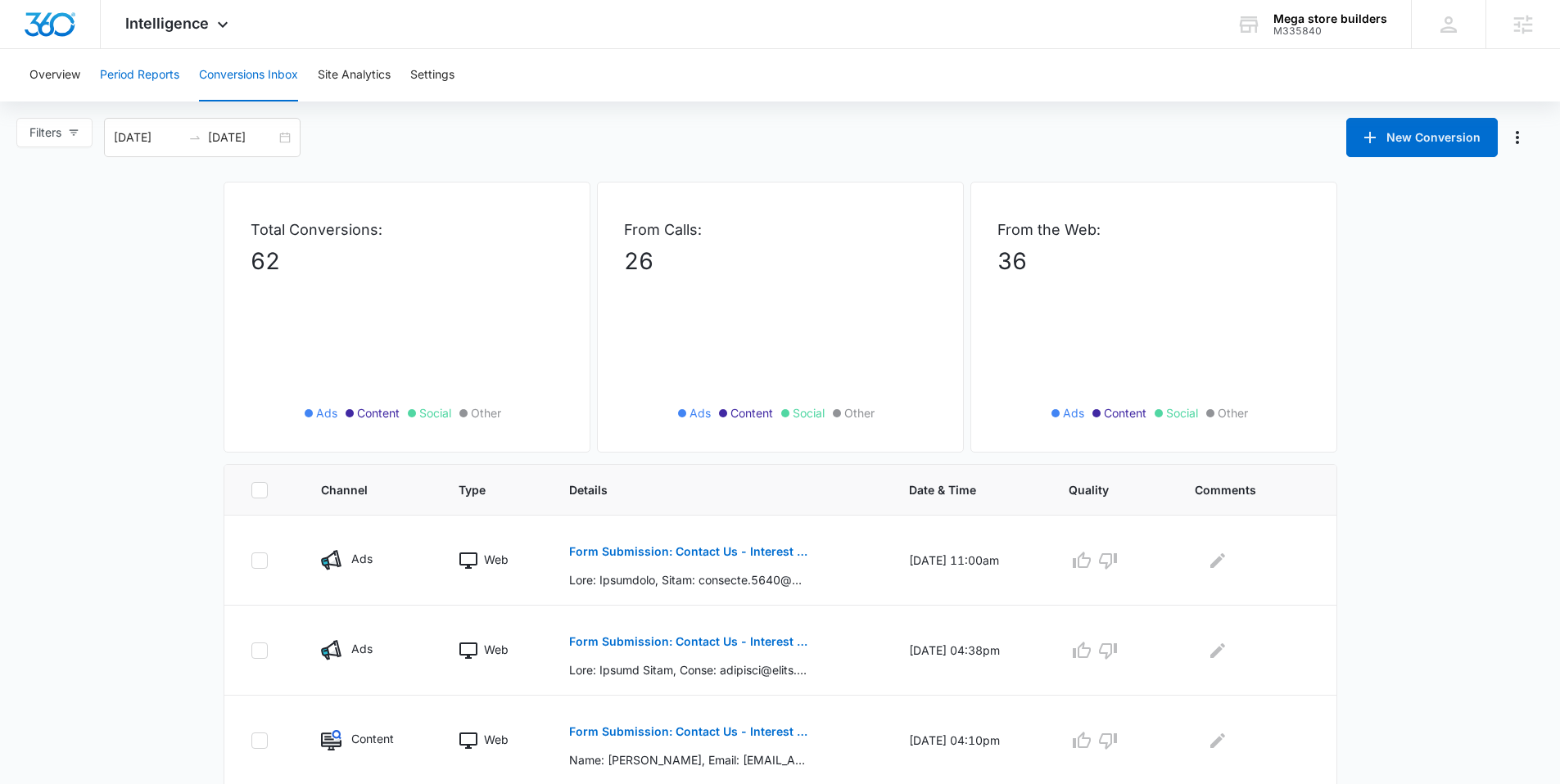
click at [139, 78] on button "Period Reports" at bounding box center [140, 76] width 80 height 52
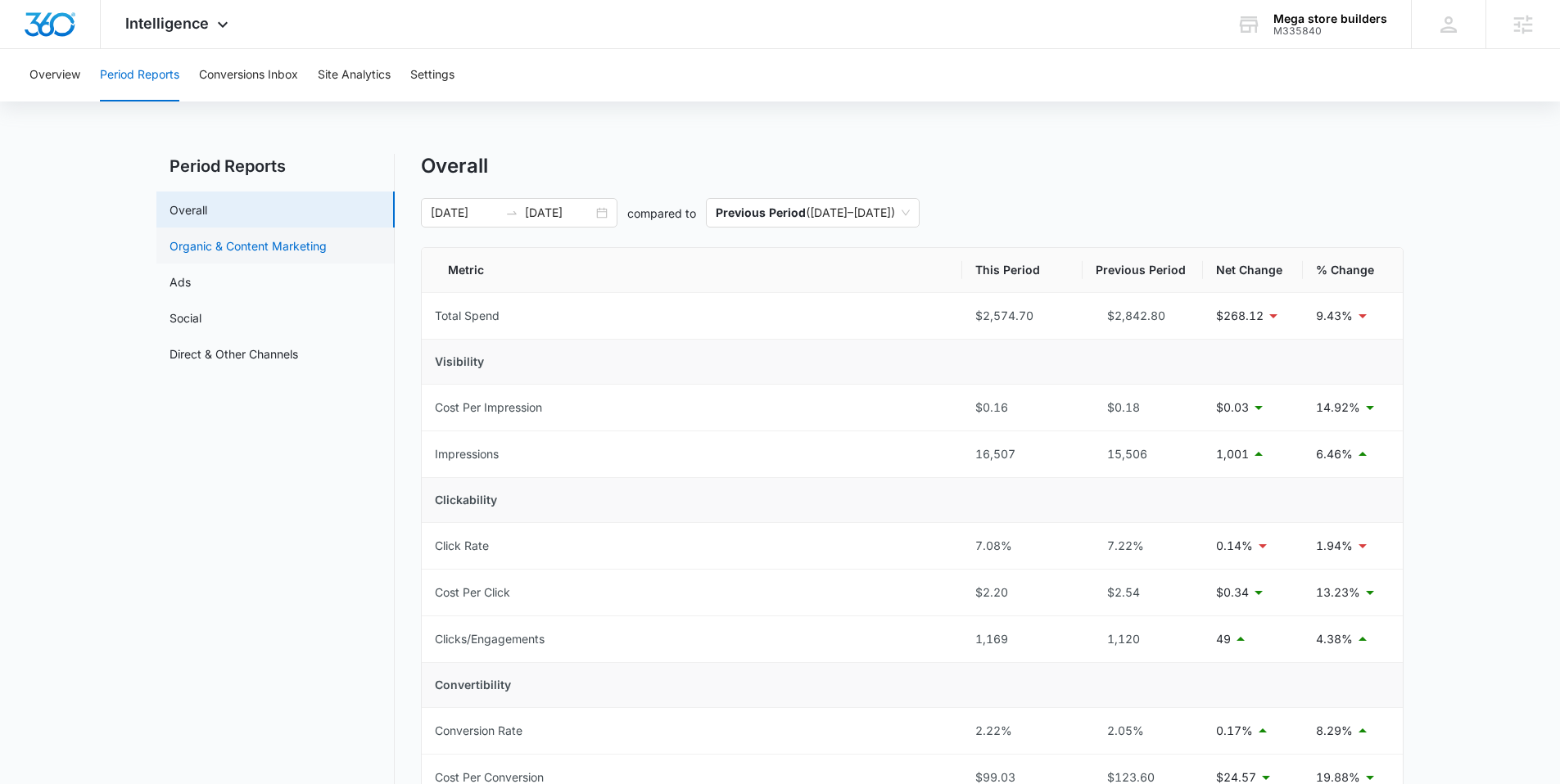
click at [248, 254] on link "Organic & Content Marketing" at bounding box center [249, 246] width 157 height 17
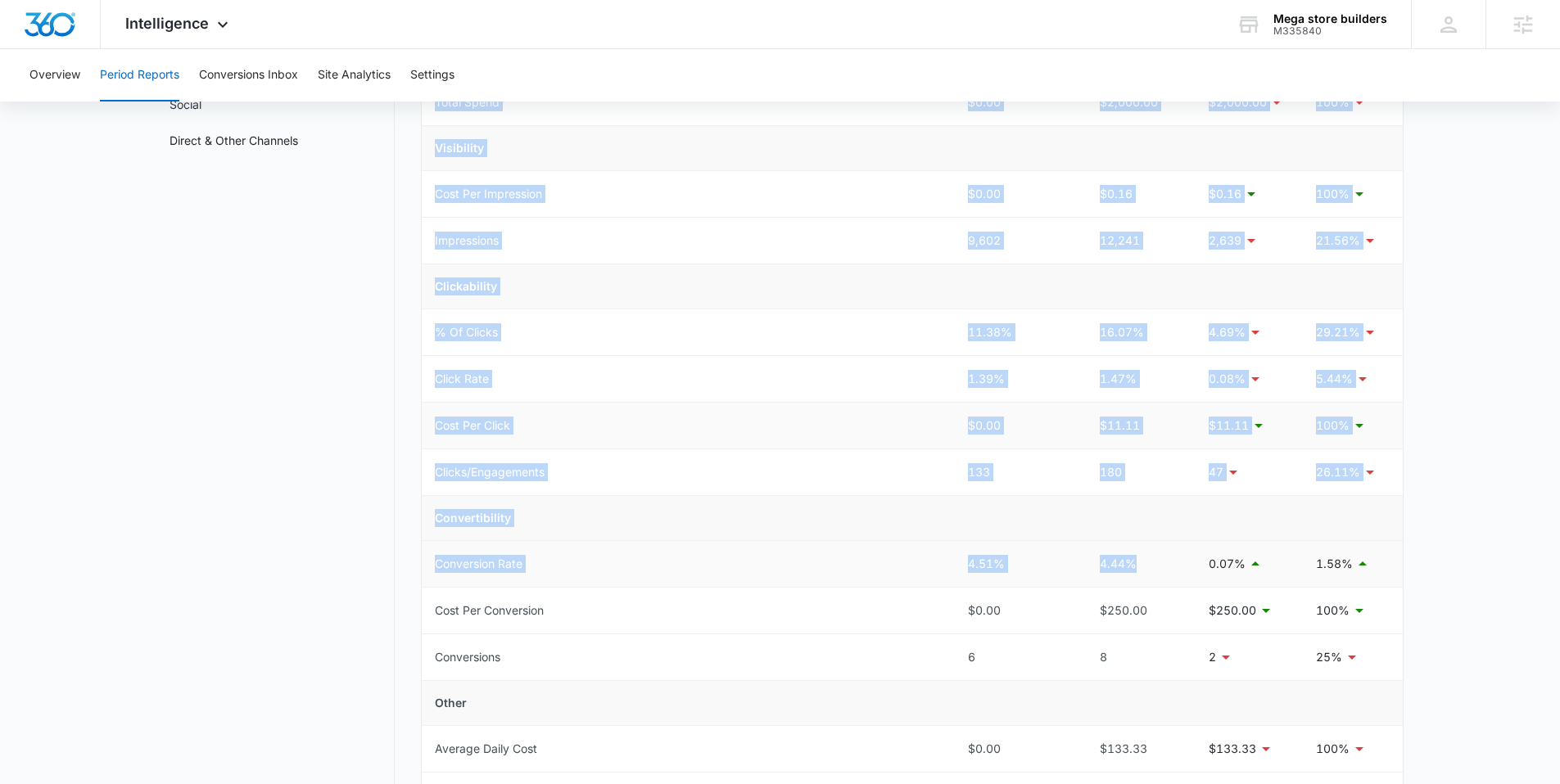
scroll to position [293, 0]
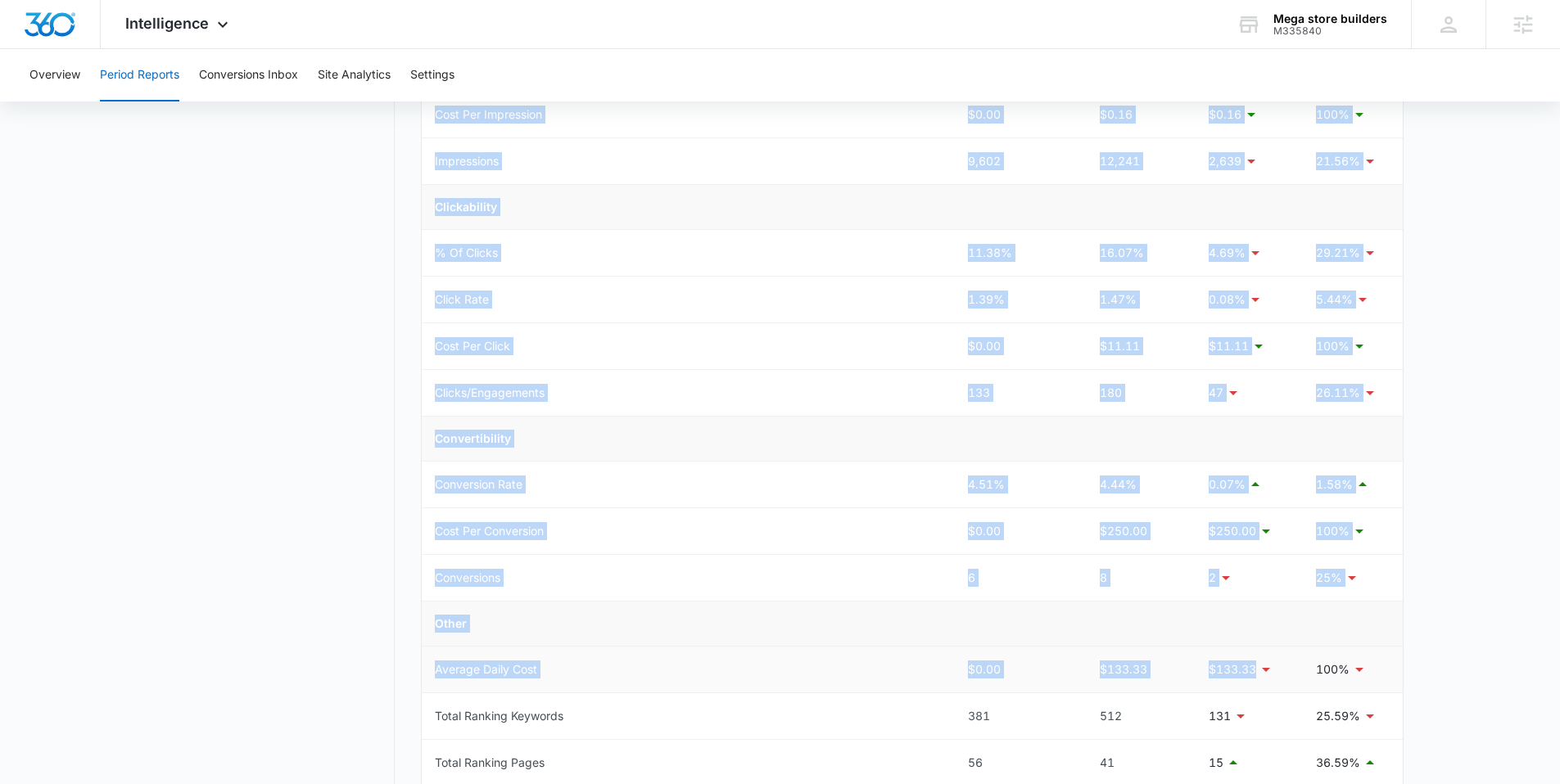
drag, startPoint x: 428, startPoint y: 267, endPoint x: 1189, endPoint y: 677, distance: 864.4
click at [1202, 684] on table "Metric This Period Previous Period Net Change % Change Total Spend $0.00 $2,000…" at bounding box center [912, 440] width 981 height 969
click at [572, 427] on td "Convertibility" at bounding box center [912, 439] width 981 height 45
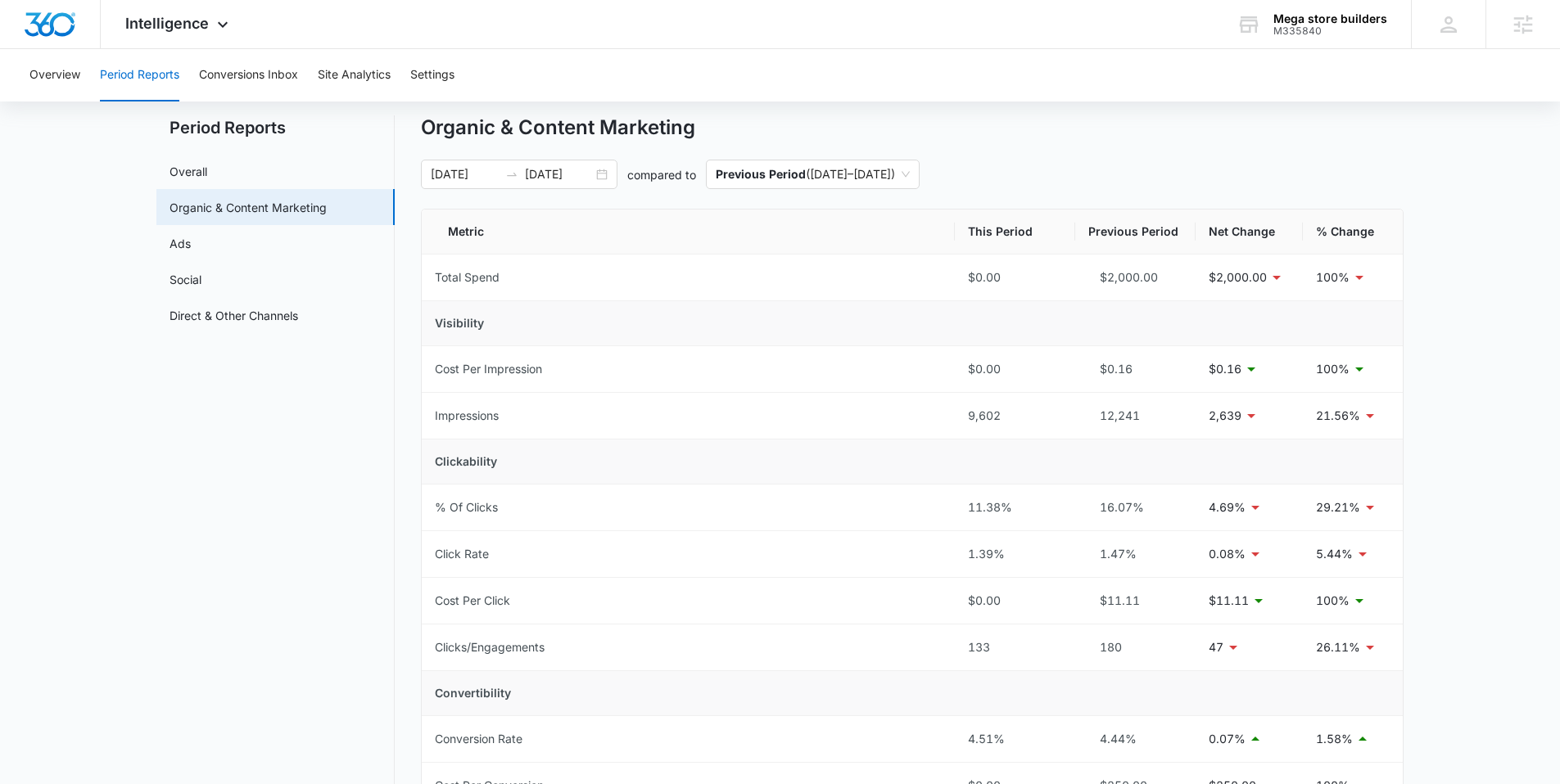
scroll to position [0, 0]
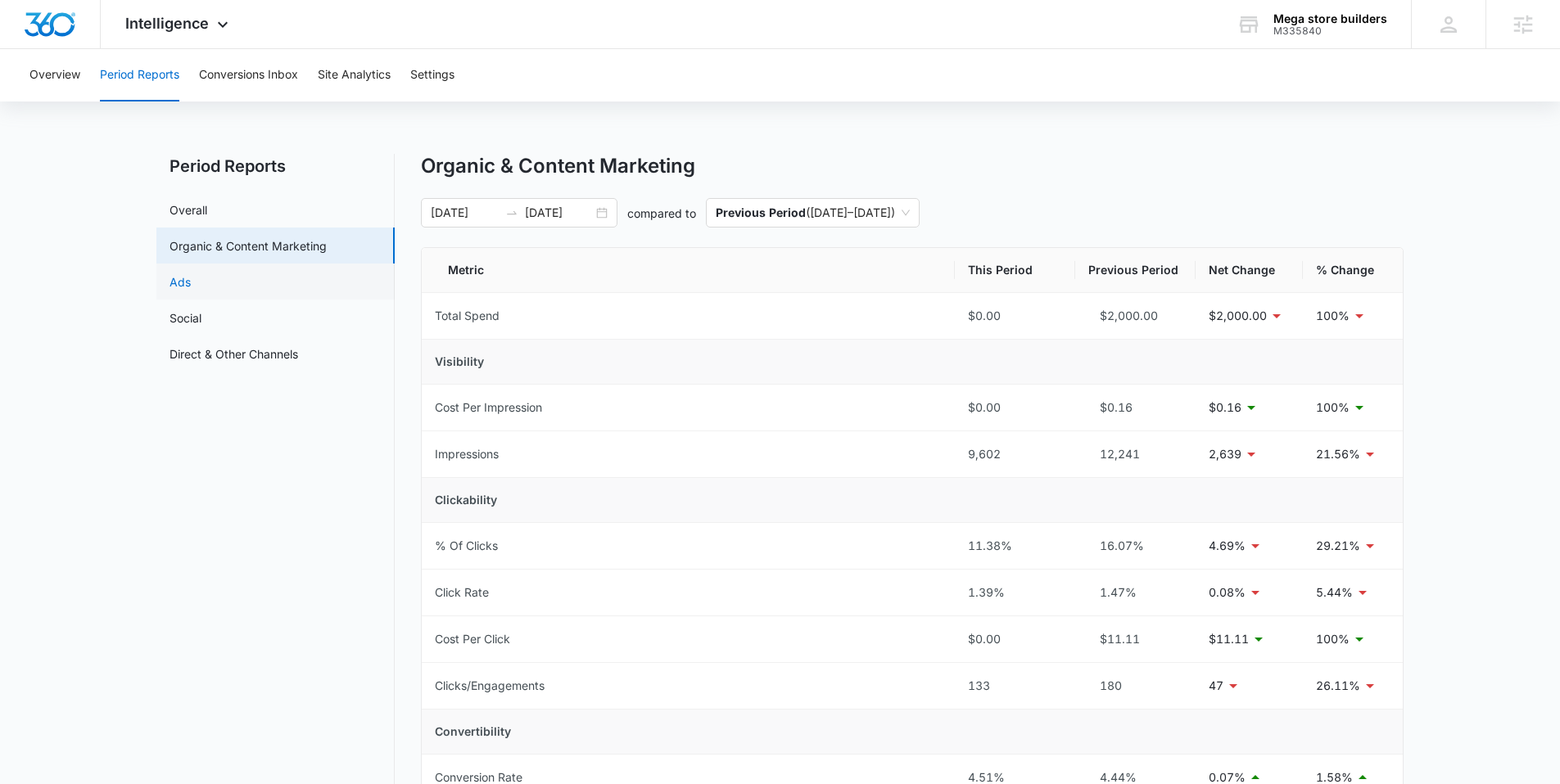
click at [188, 277] on link "Ads" at bounding box center [181, 282] width 21 height 17
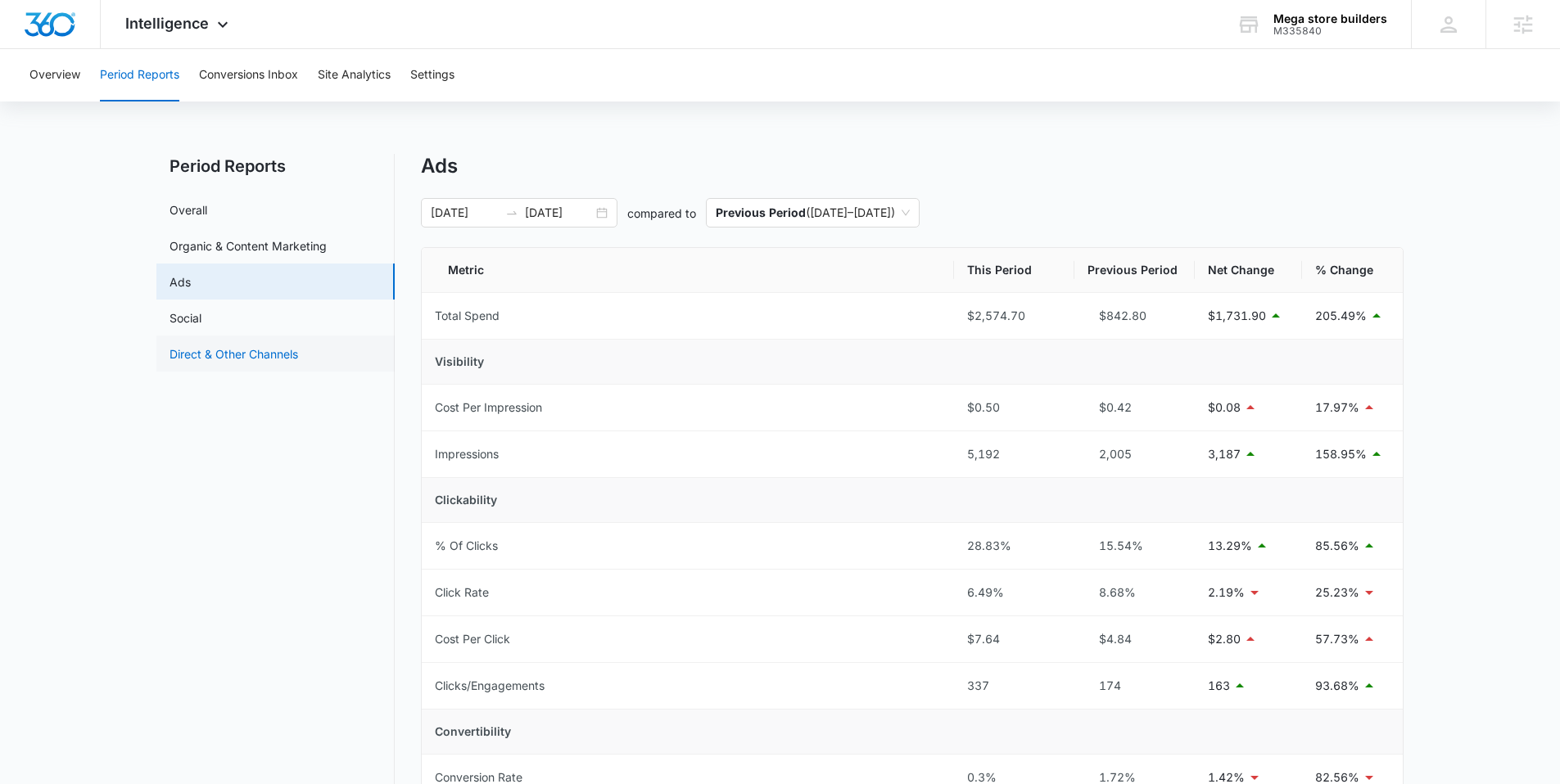
click at [202, 345] on link "Direct & Other Channels" at bounding box center [234, 354] width 128 height 17
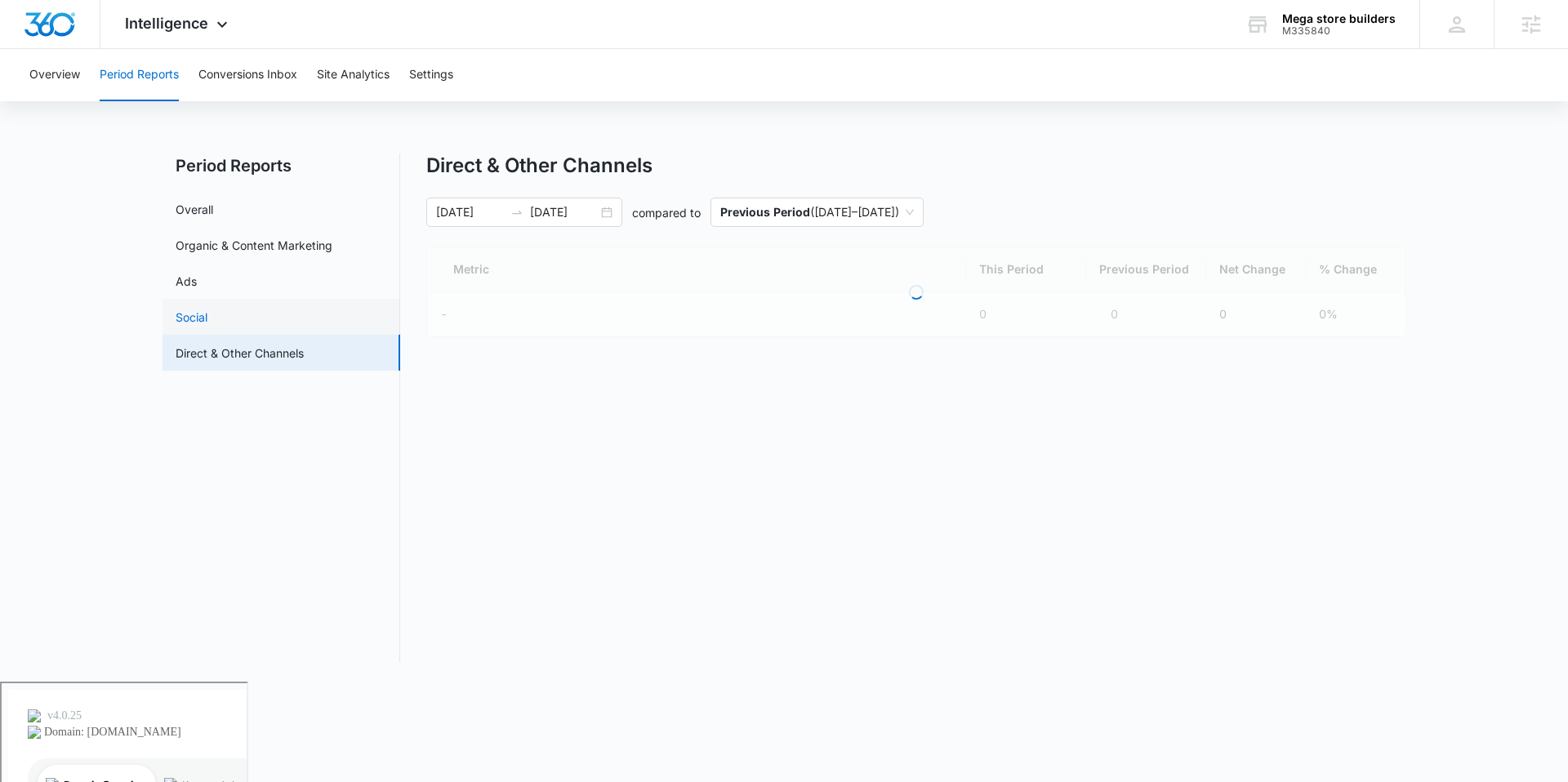
click at [194, 326] on link "Social" at bounding box center [191, 317] width 32 height 17
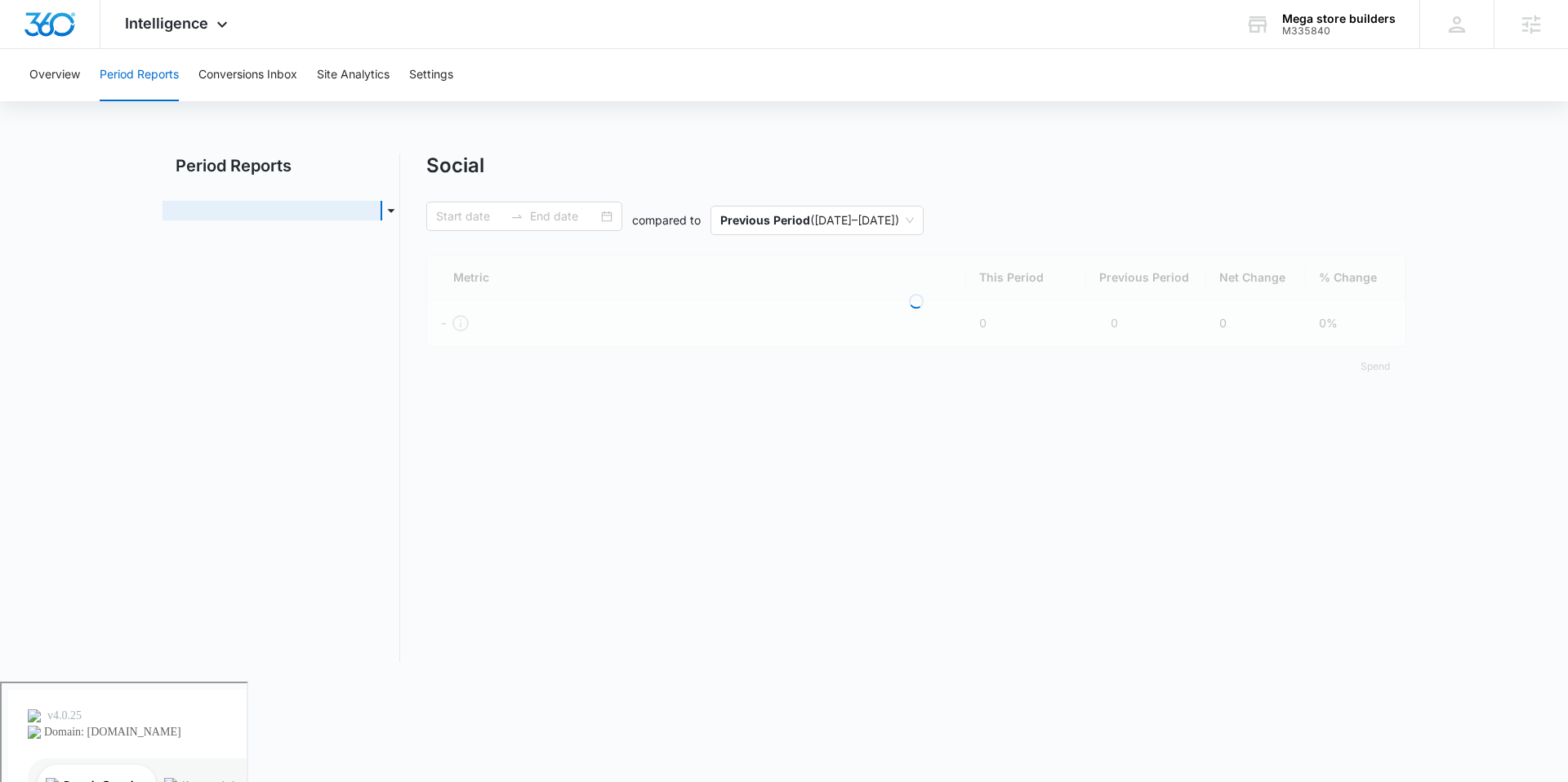
type input "[DATE]"
